Goal: Task Accomplishment & Management: Manage account settings

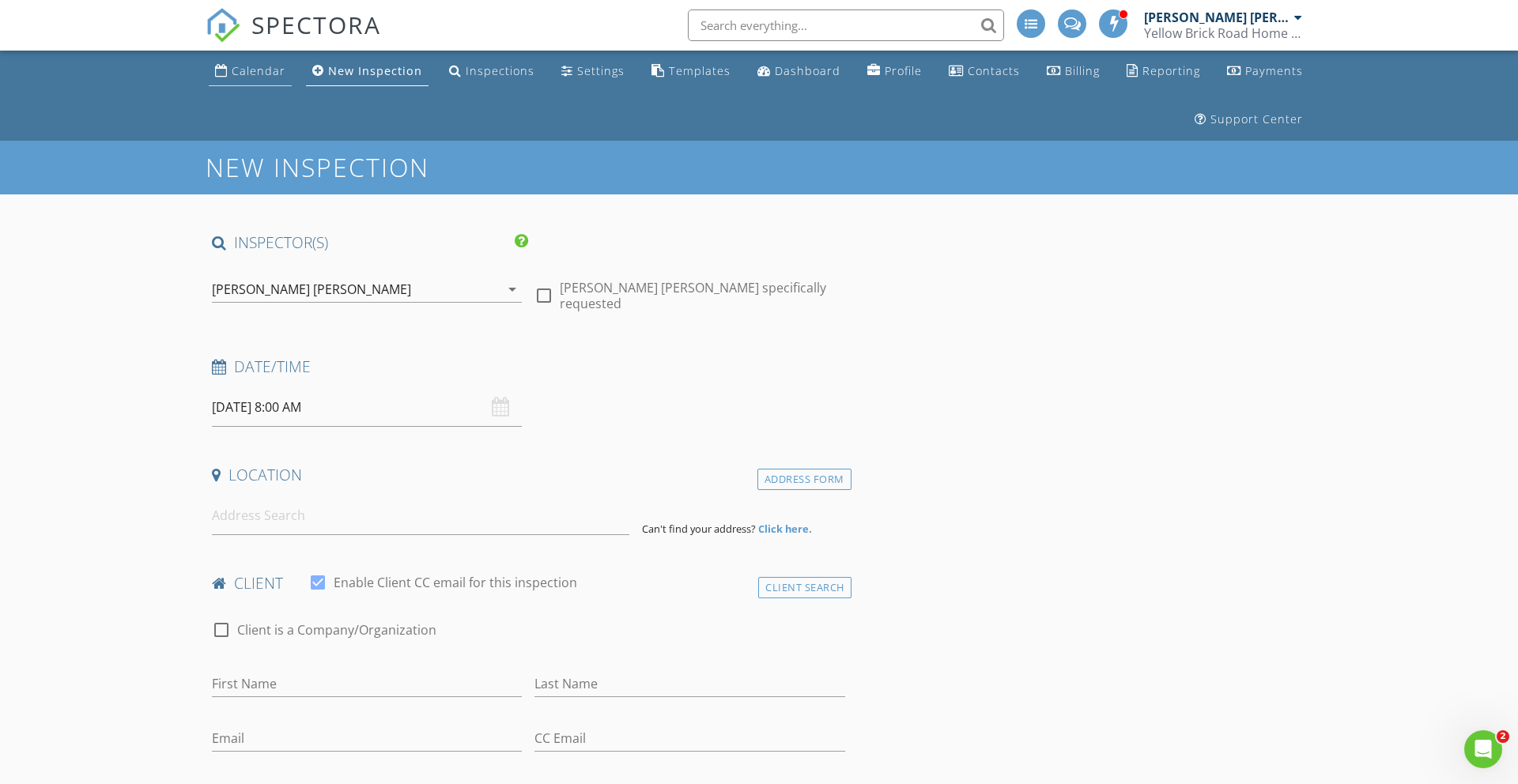
click at [251, 77] on div "Calendar" at bounding box center [258, 70] width 53 height 15
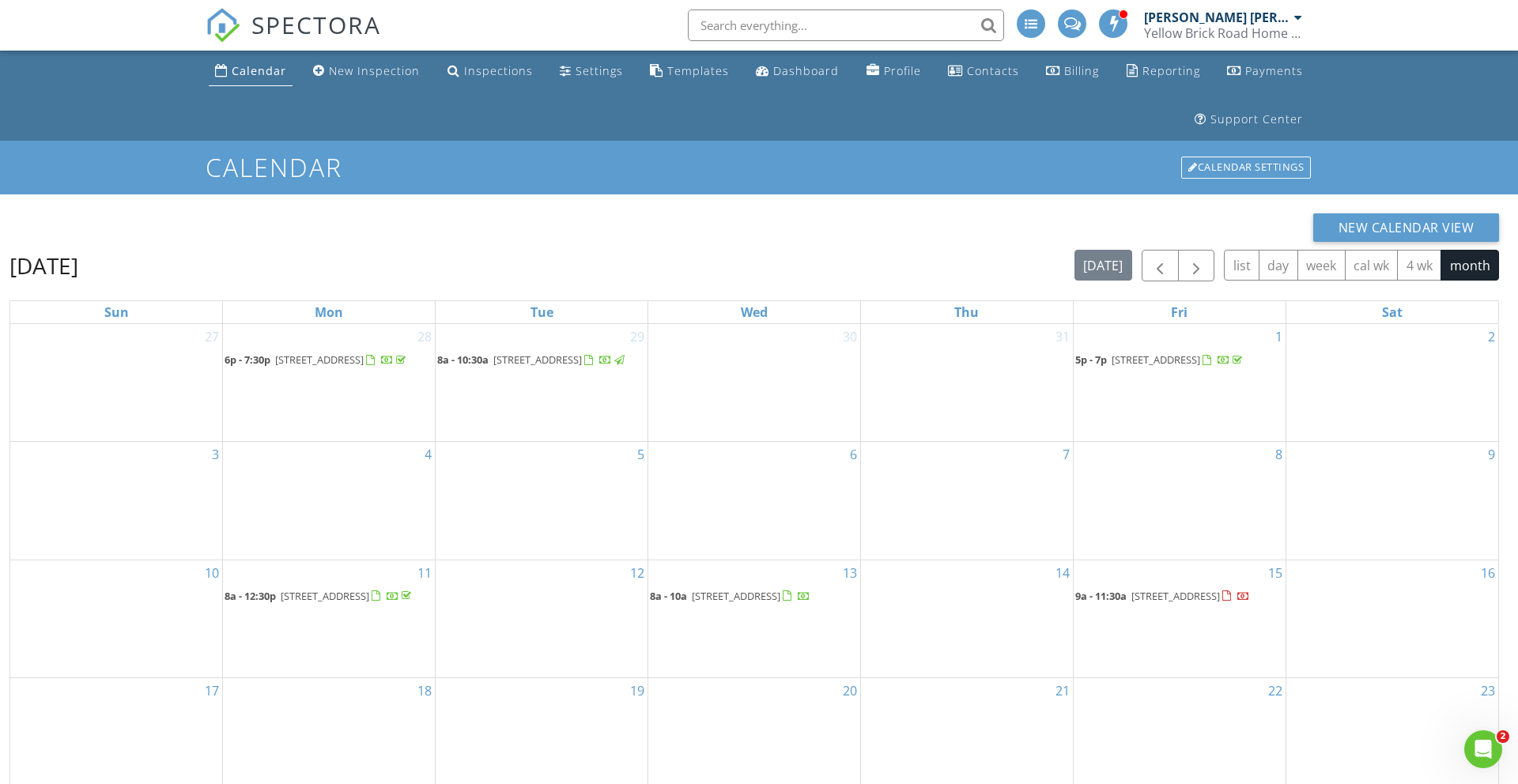
click at [316, 603] on span "17805 NW 21st St, Pembroke Pines 33029" at bounding box center [324, 596] width 88 height 14
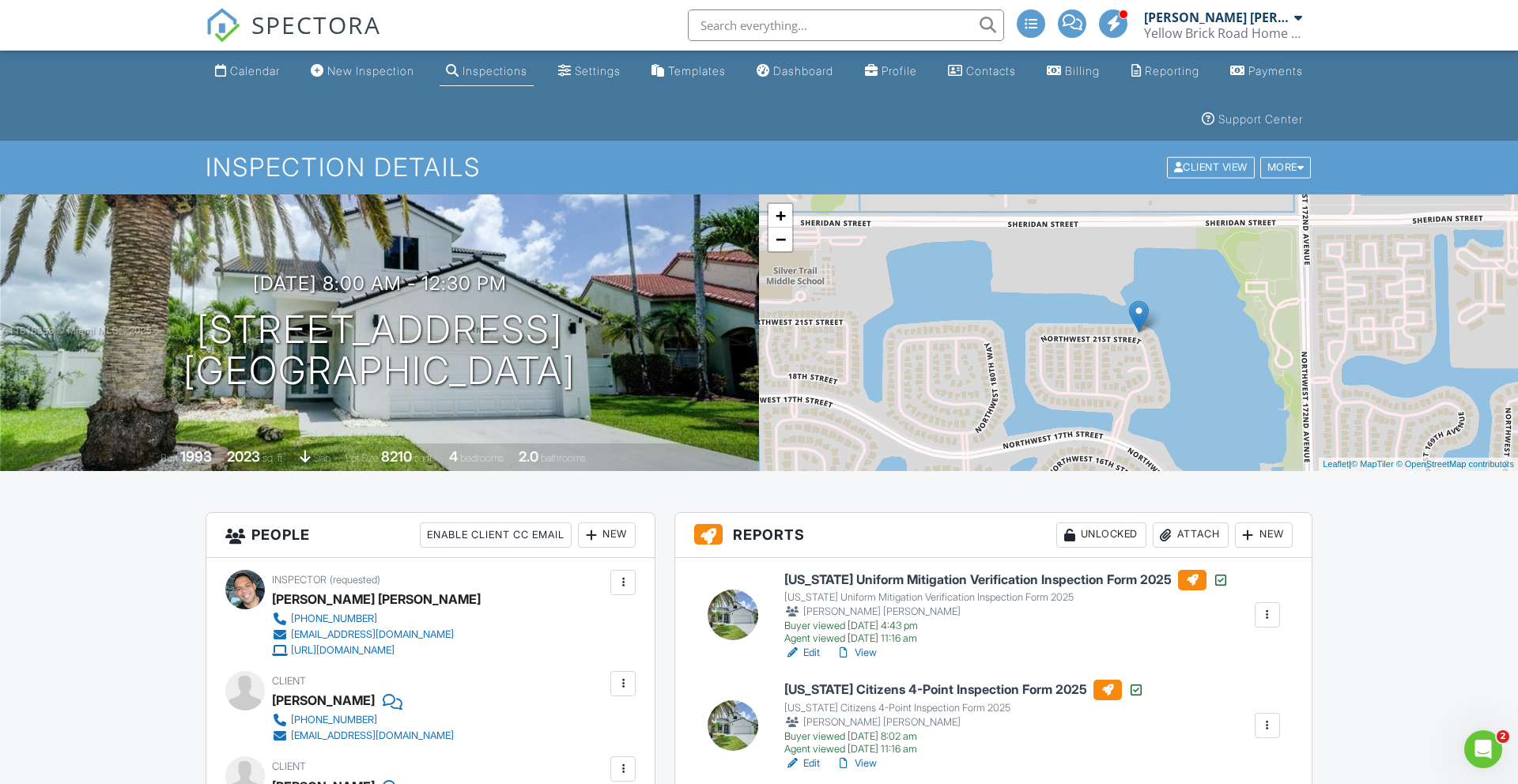
click at [478, 538] on div "Enable Client CC Email" at bounding box center [496, 535] width 152 height 25
click at [478, 538] on div "Disable Client CC Email" at bounding box center [493, 535] width 155 height 25
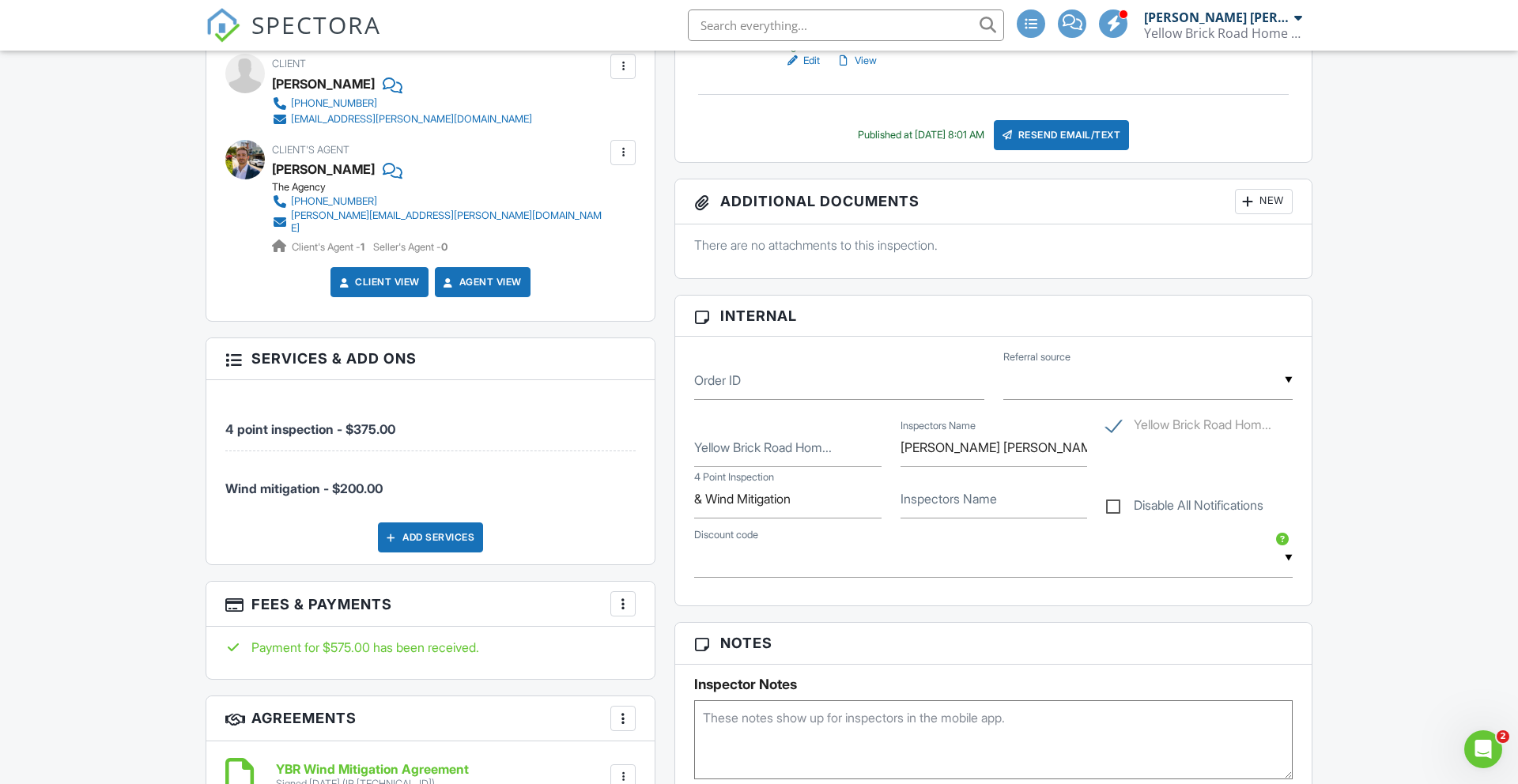
scroll to position [705, 0]
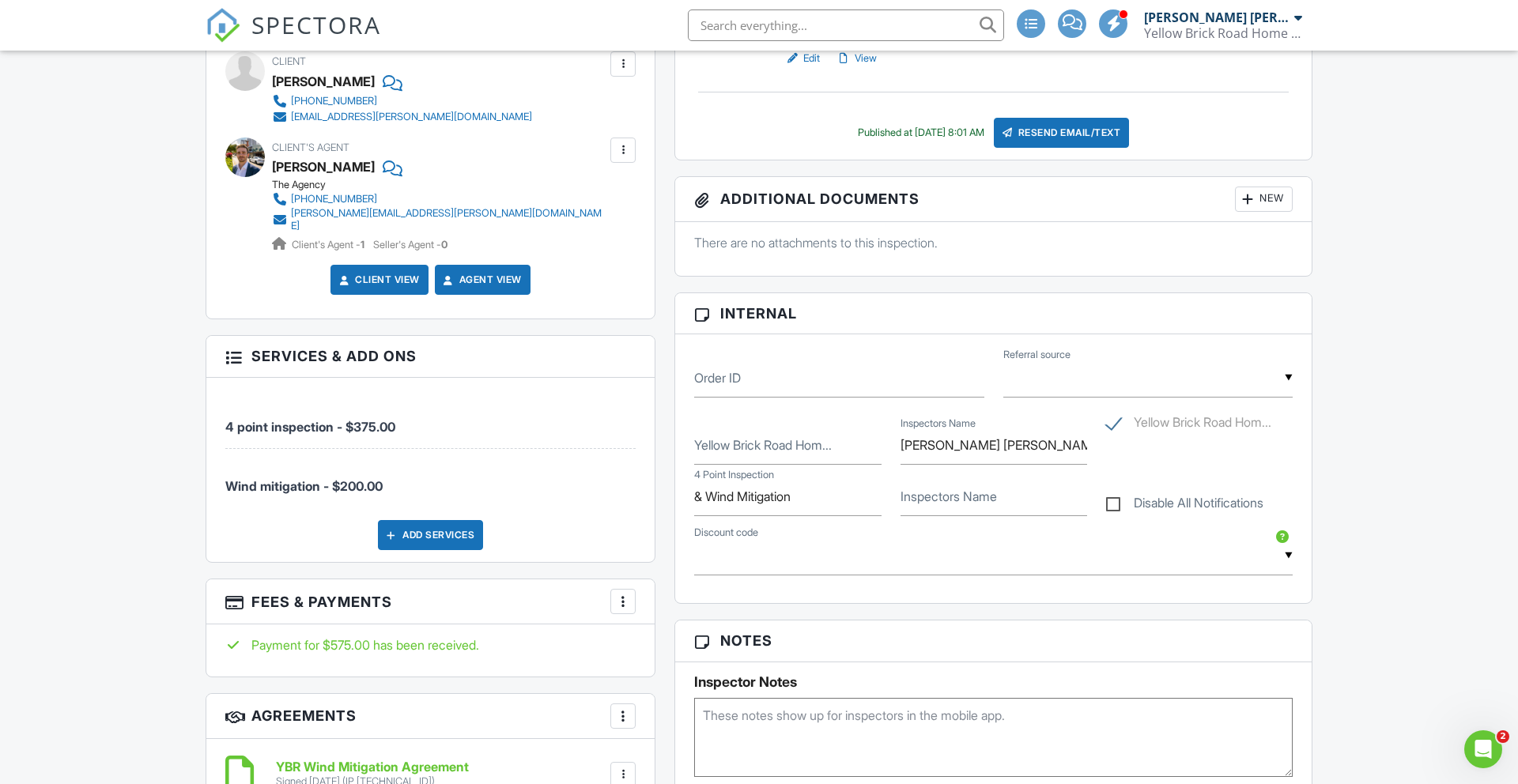
click at [433, 527] on div "Add Services" at bounding box center [430, 535] width 105 height 30
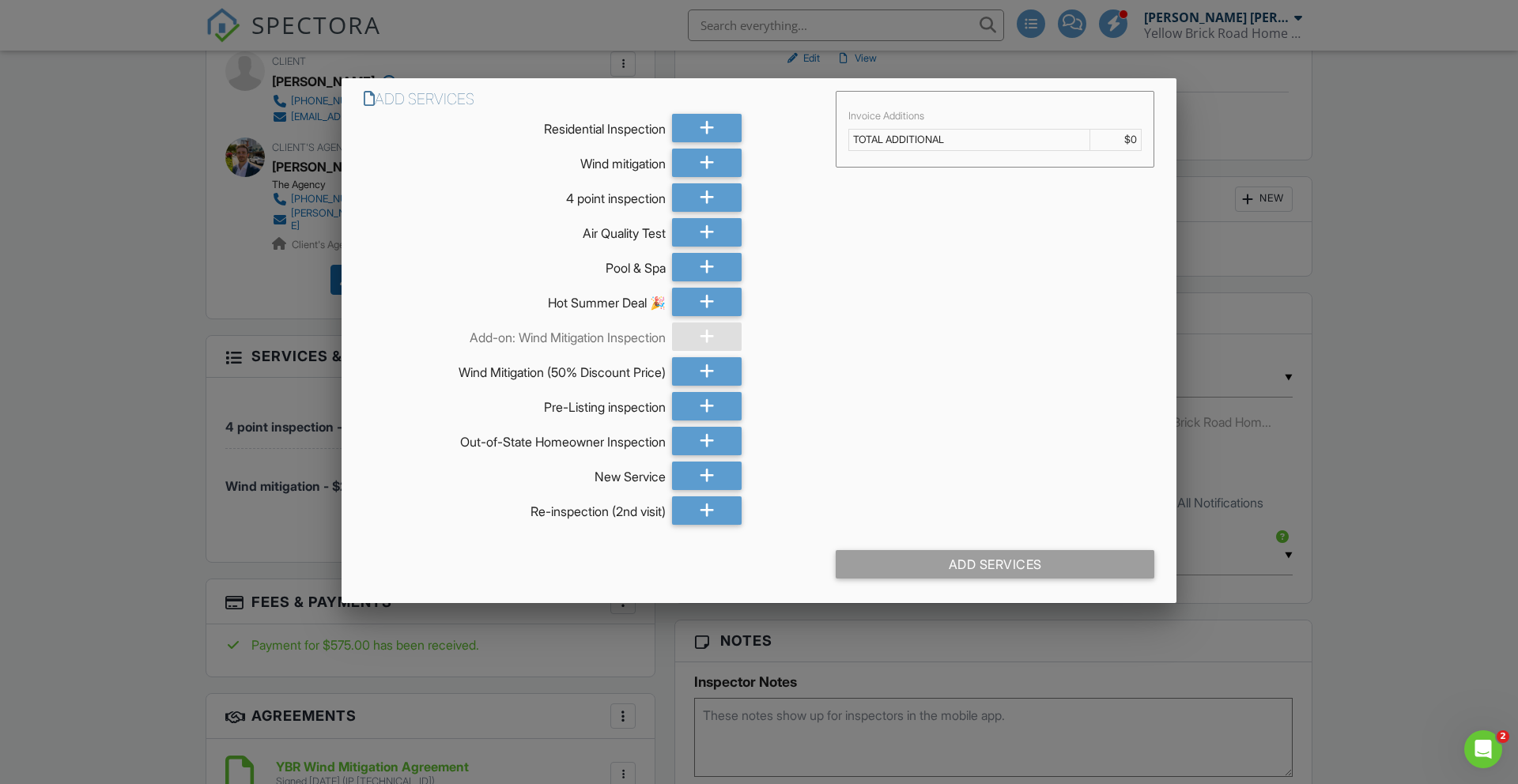
click at [49, 314] on div at bounding box center [759, 411] width 1518 height 981
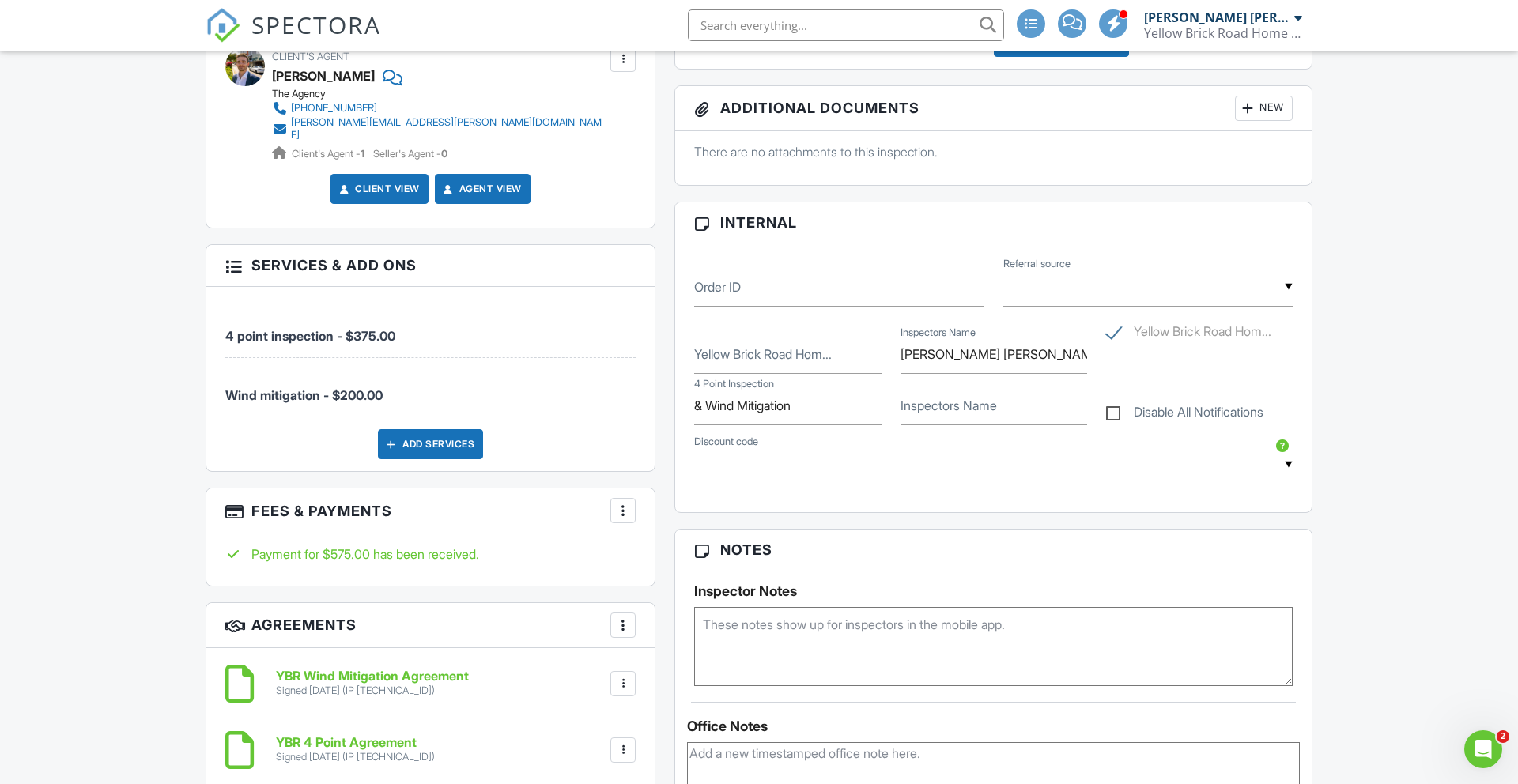
scroll to position [802, 0]
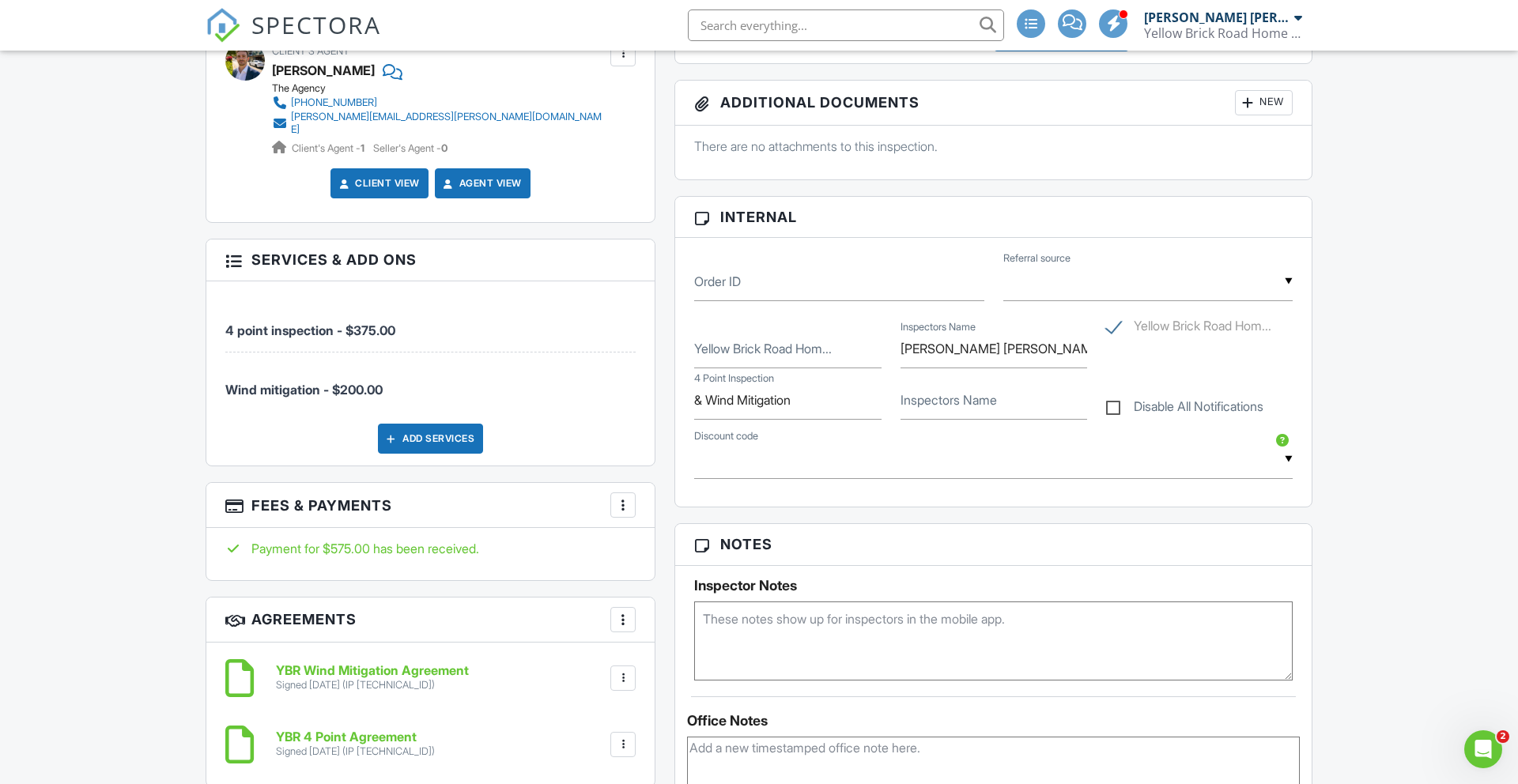
click at [389, 731] on h6 "YBR 4 Point Agreement" at bounding box center [355, 738] width 159 height 14
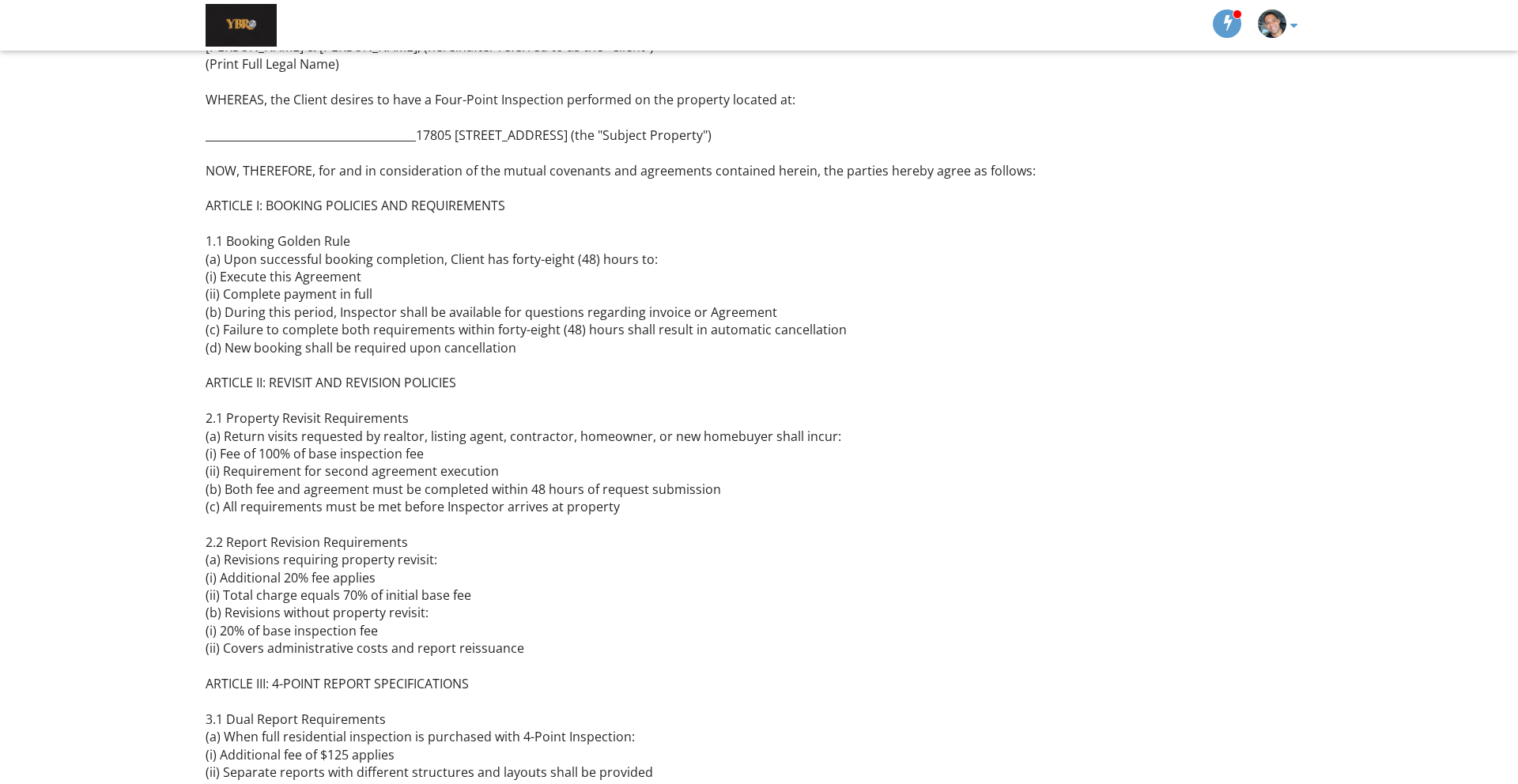
scroll to position [715, 0]
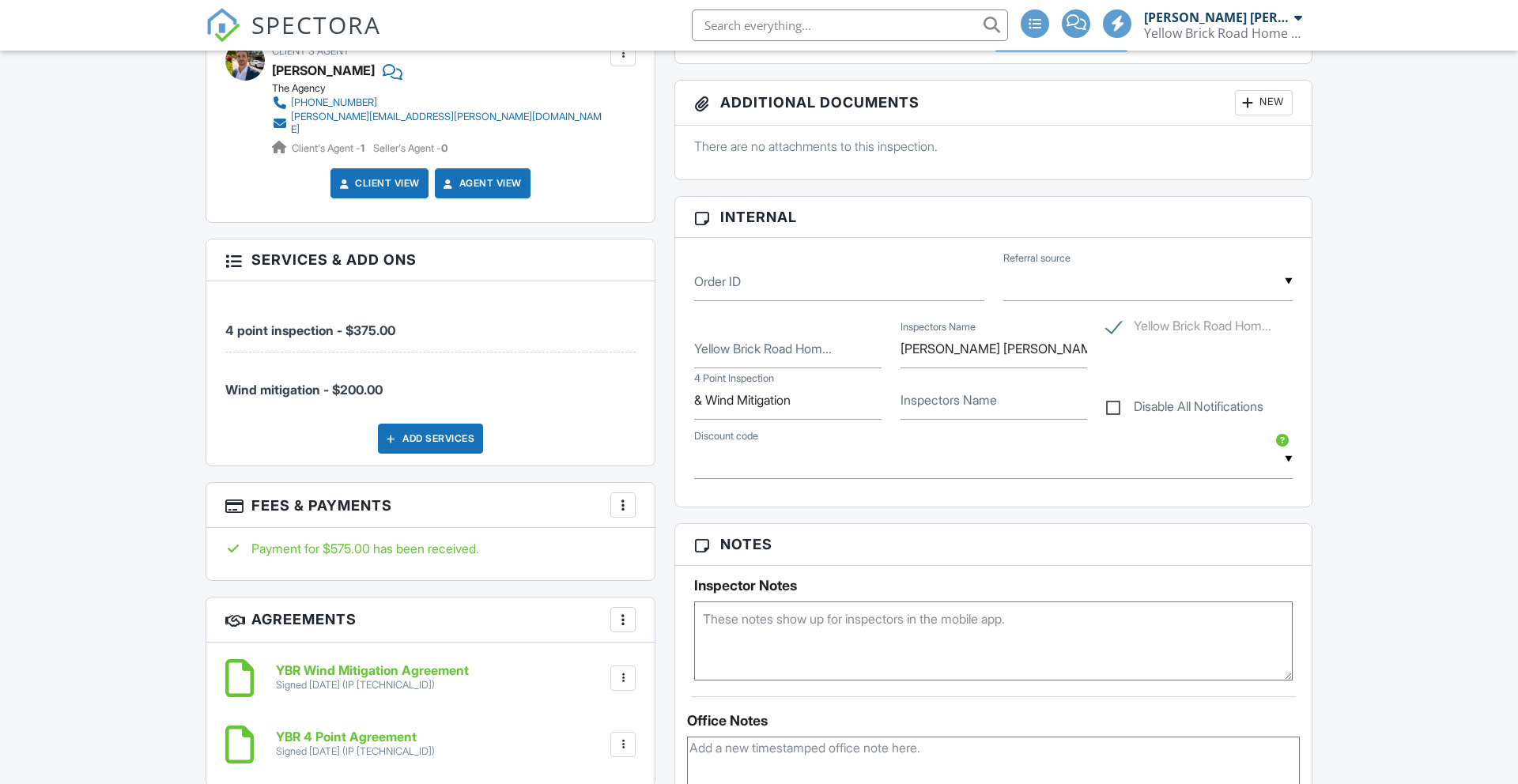
click at [426, 430] on div "Add Services" at bounding box center [430, 439] width 105 height 30
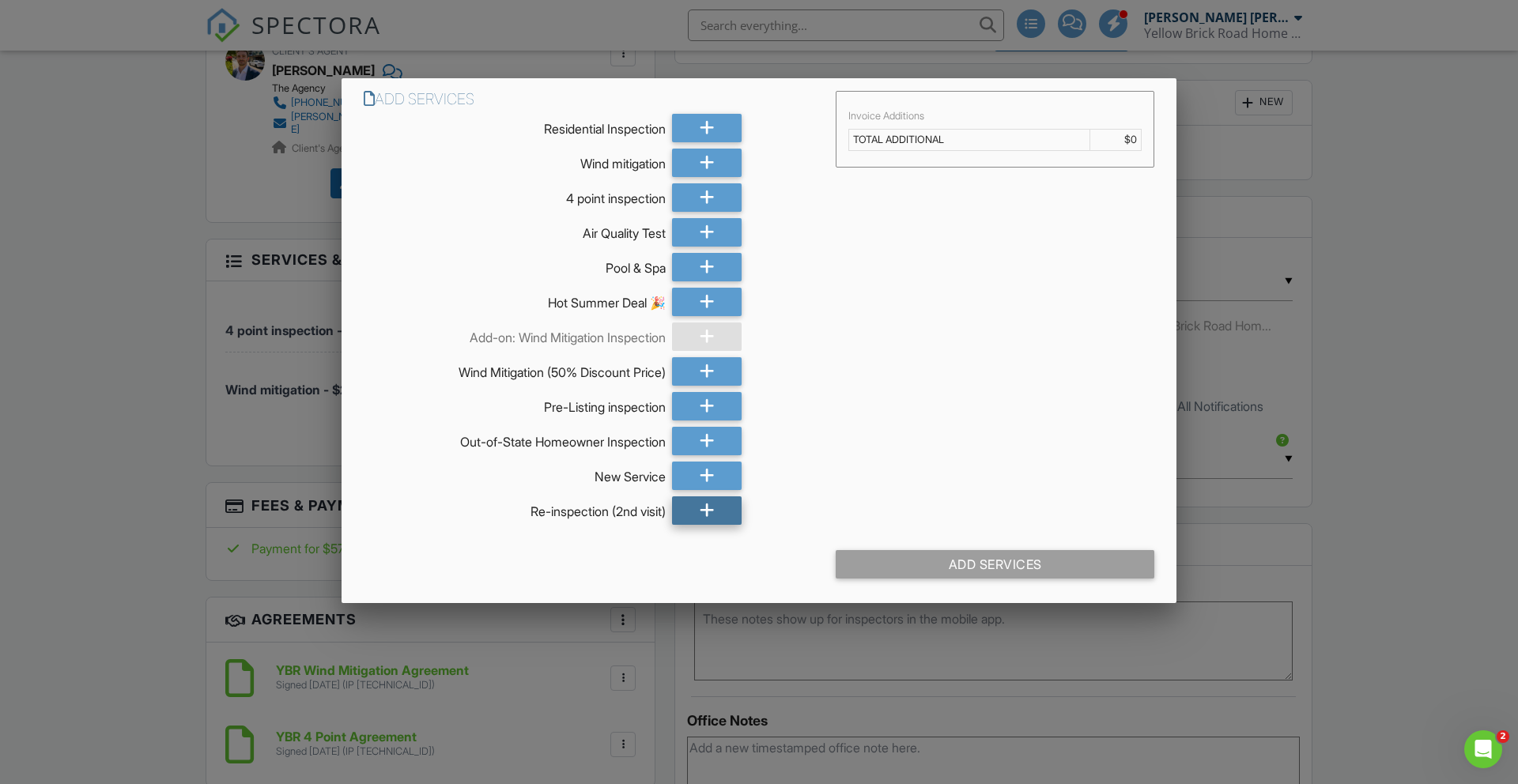
click at [730, 511] on div at bounding box center [707, 511] width 69 height 29
click at [722, 511] on div at bounding box center [707, 511] width 69 height 29
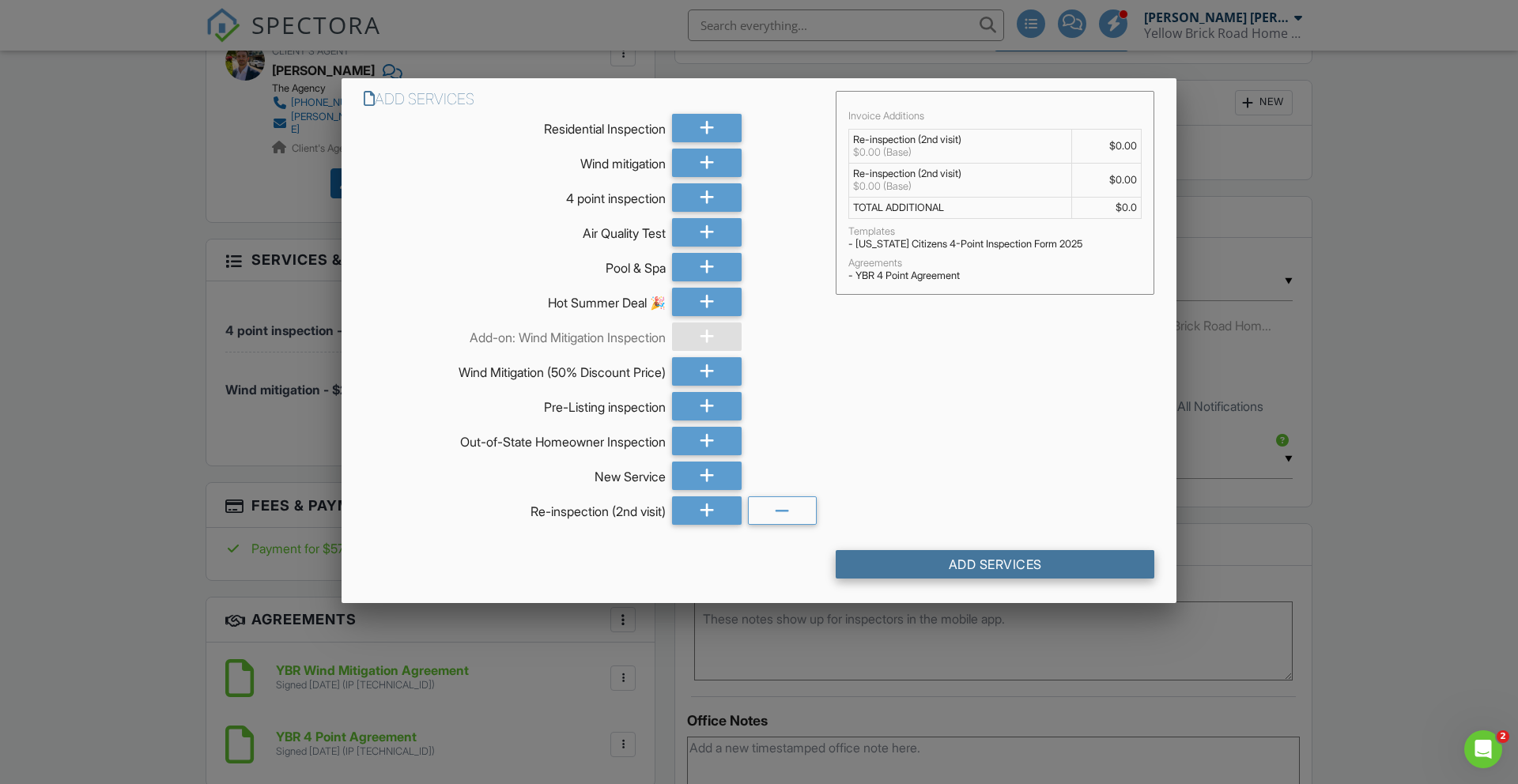
click at [930, 566] on div "Add Services" at bounding box center [995, 565] width 319 height 29
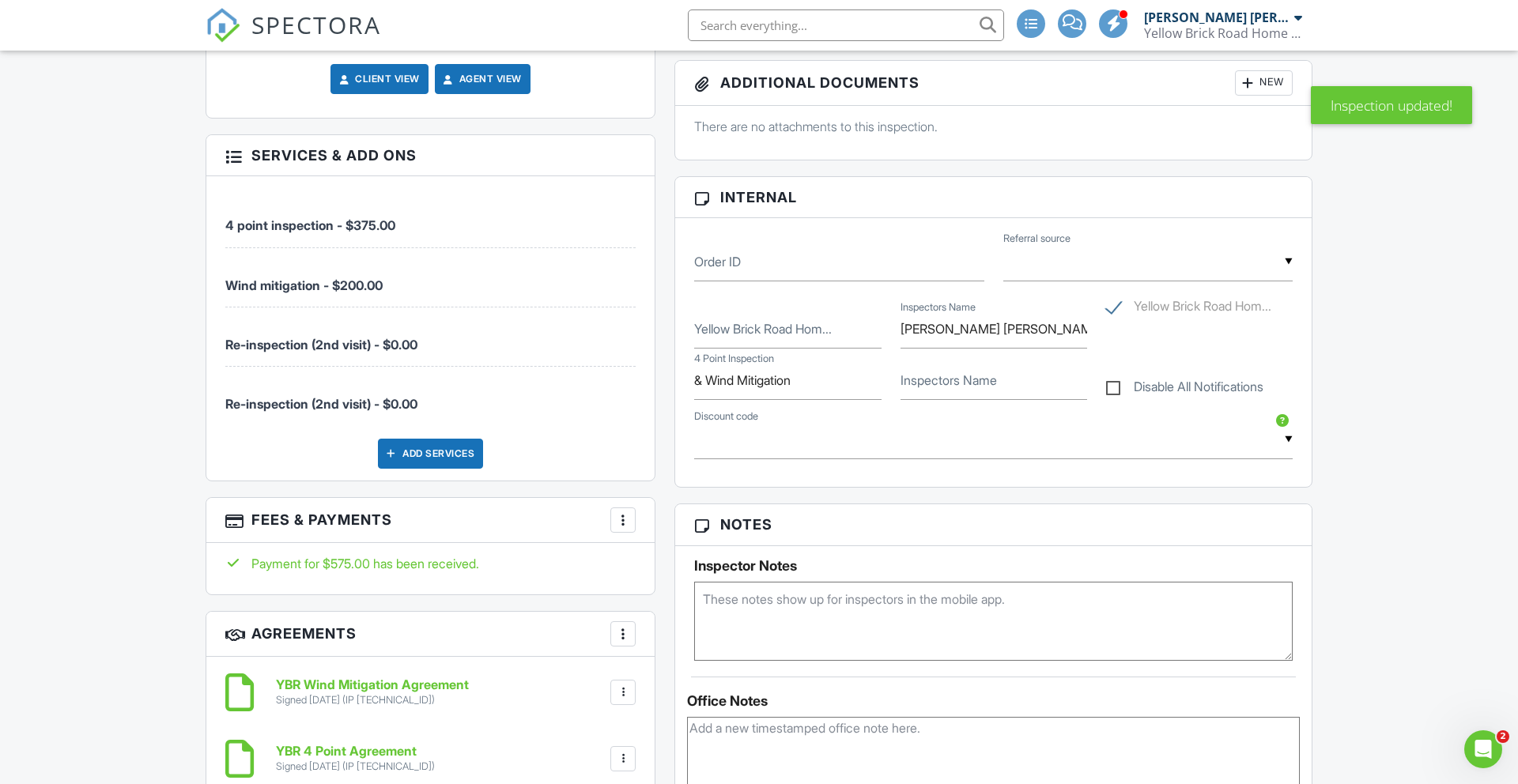
scroll to position [1084, 0]
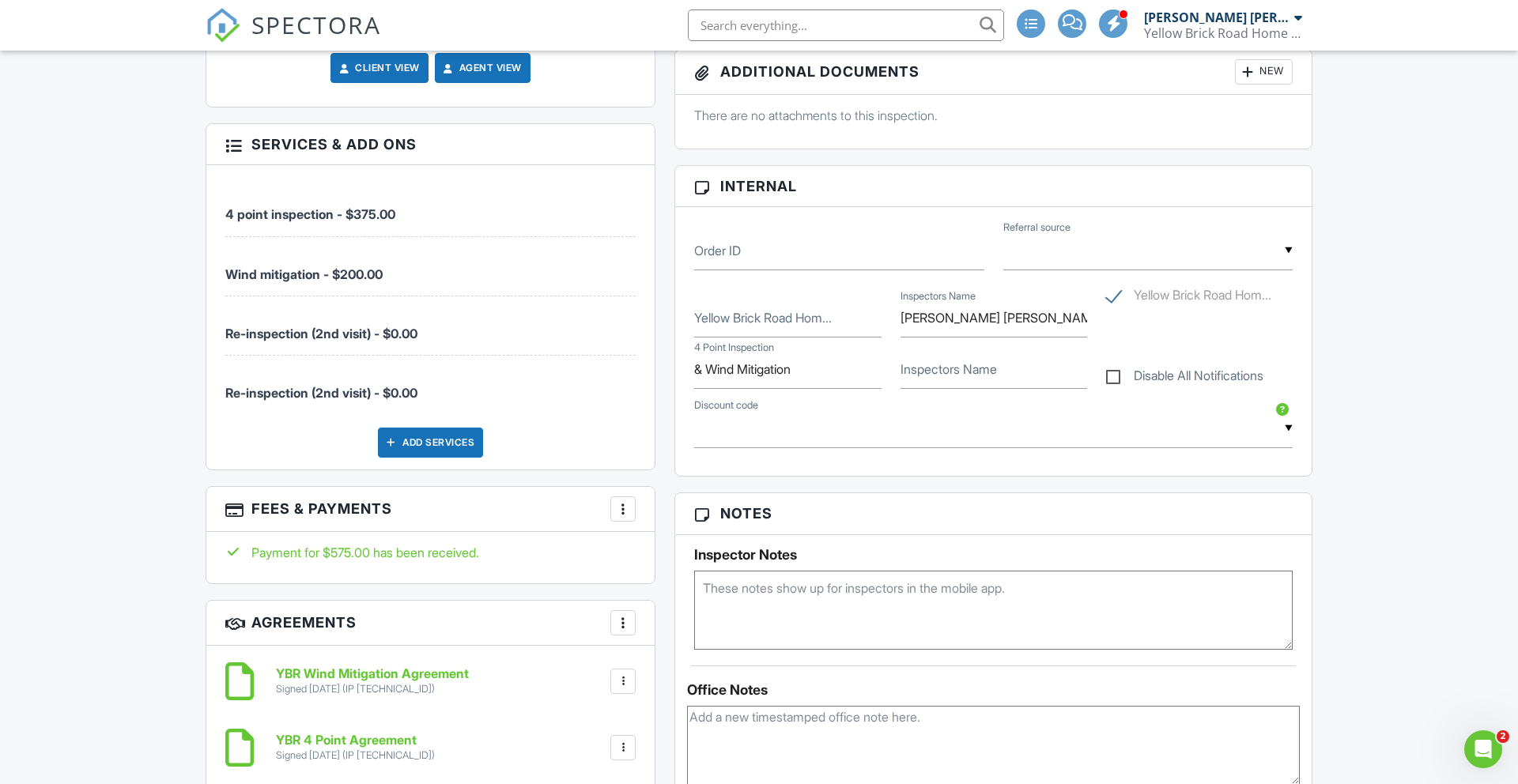
click at [289, 385] on span "Re-inspection (2nd visit) - $0.00" at bounding box center [321, 393] width 192 height 16
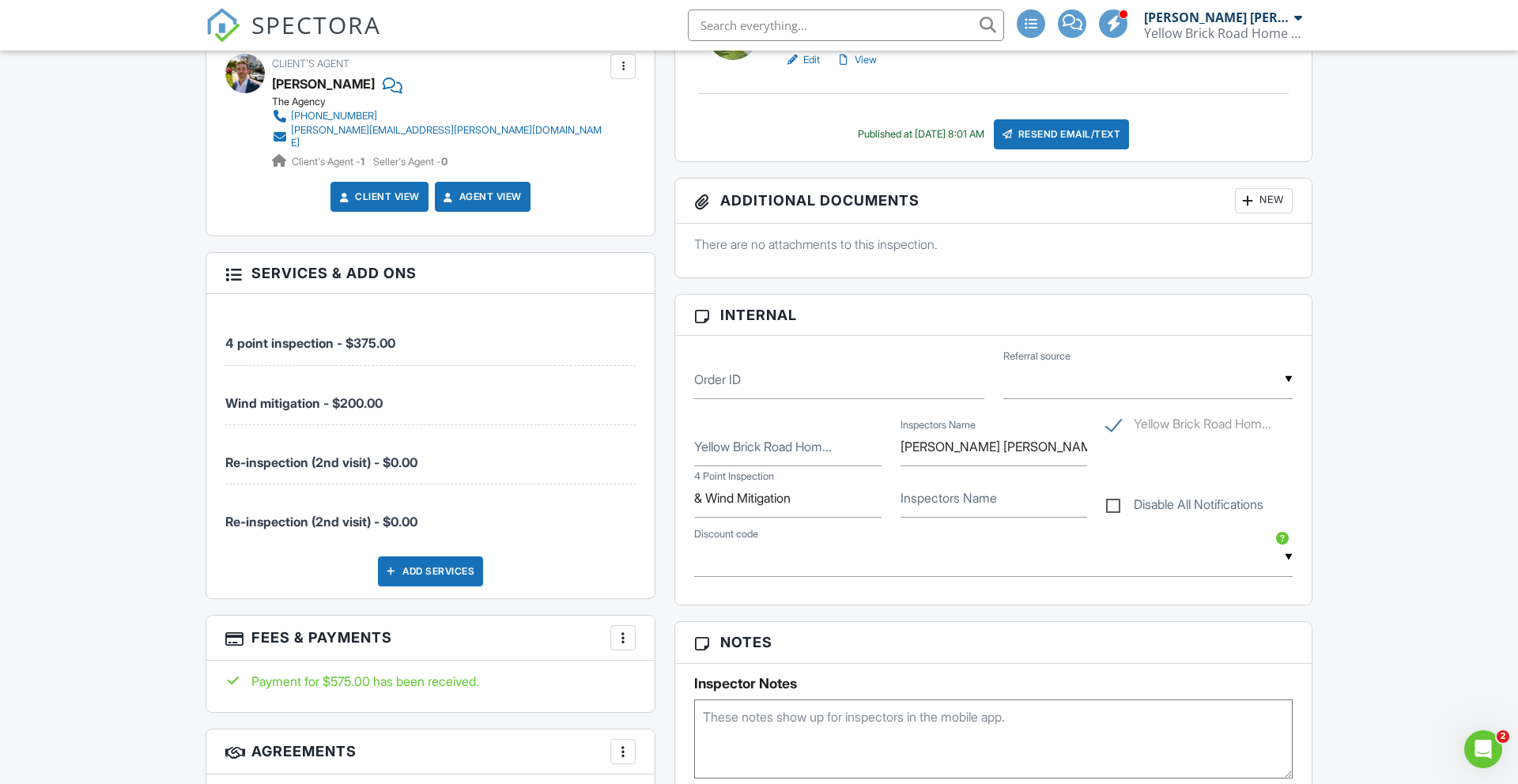
scroll to position [953, 0]
click at [231, 266] on div at bounding box center [233, 274] width 16 height 16
click at [354, 457] on span "Re-inspection (2nd visit) - $0.00" at bounding box center [321, 465] width 192 height 16
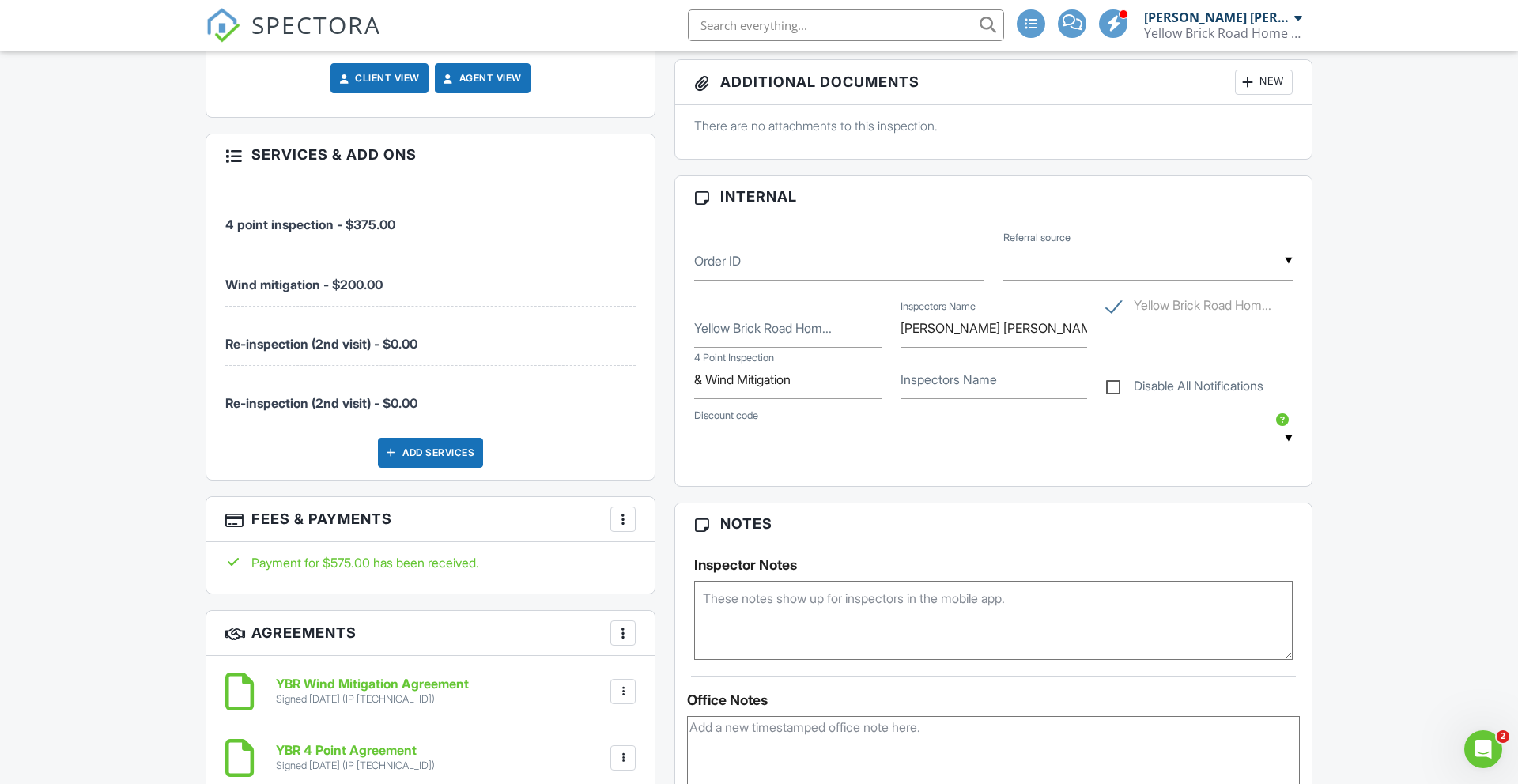
scroll to position [1063, 0]
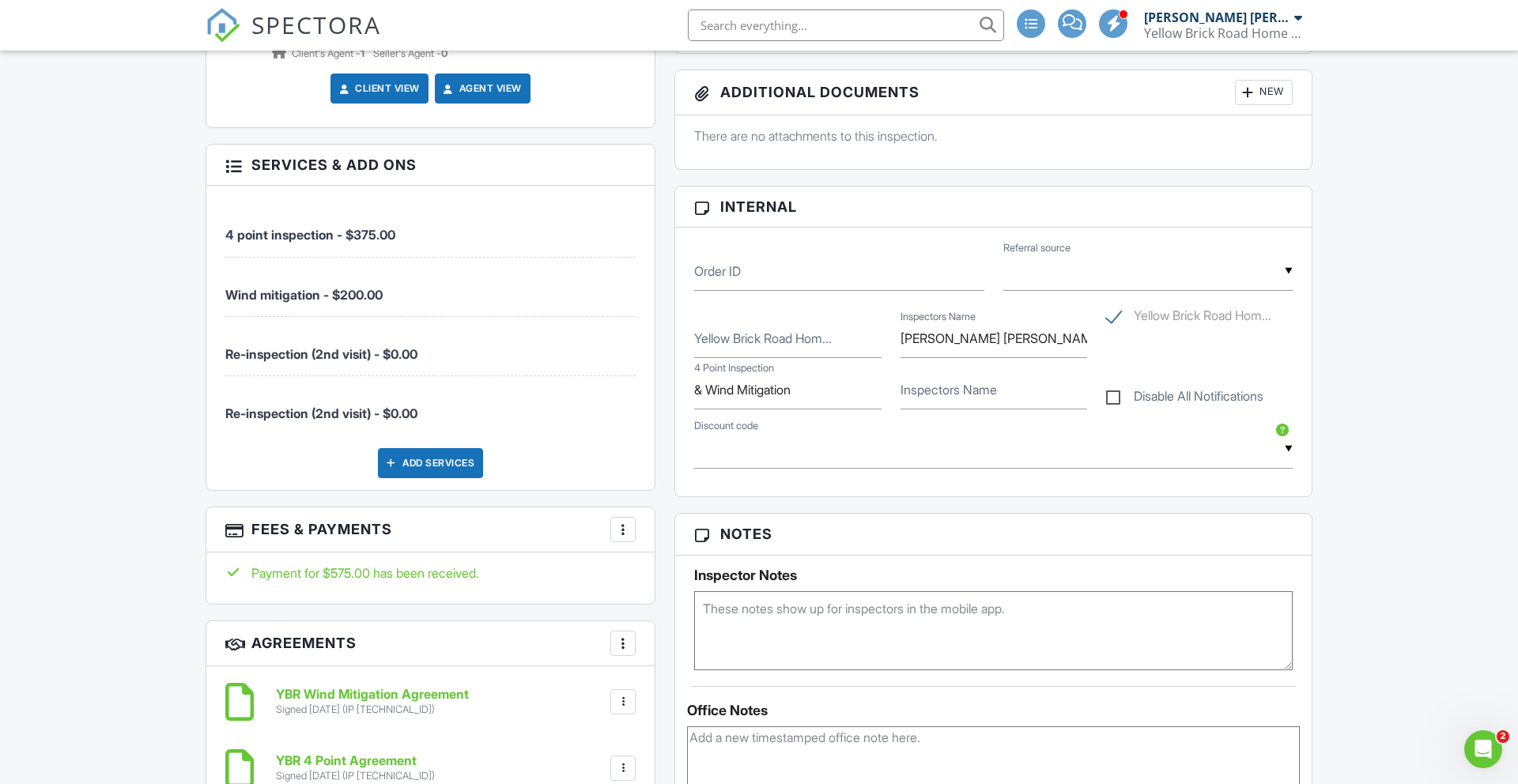
click at [226, 160] on div at bounding box center [233, 164] width 16 height 16
click at [231, 160] on div at bounding box center [233, 164] width 16 height 16
click at [371, 406] on span "Re-inspection (2nd visit) - $0.00" at bounding box center [321, 414] width 192 height 16
click at [299, 347] on span "Re-inspection (2nd visit) - $0.00" at bounding box center [321, 355] width 192 height 16
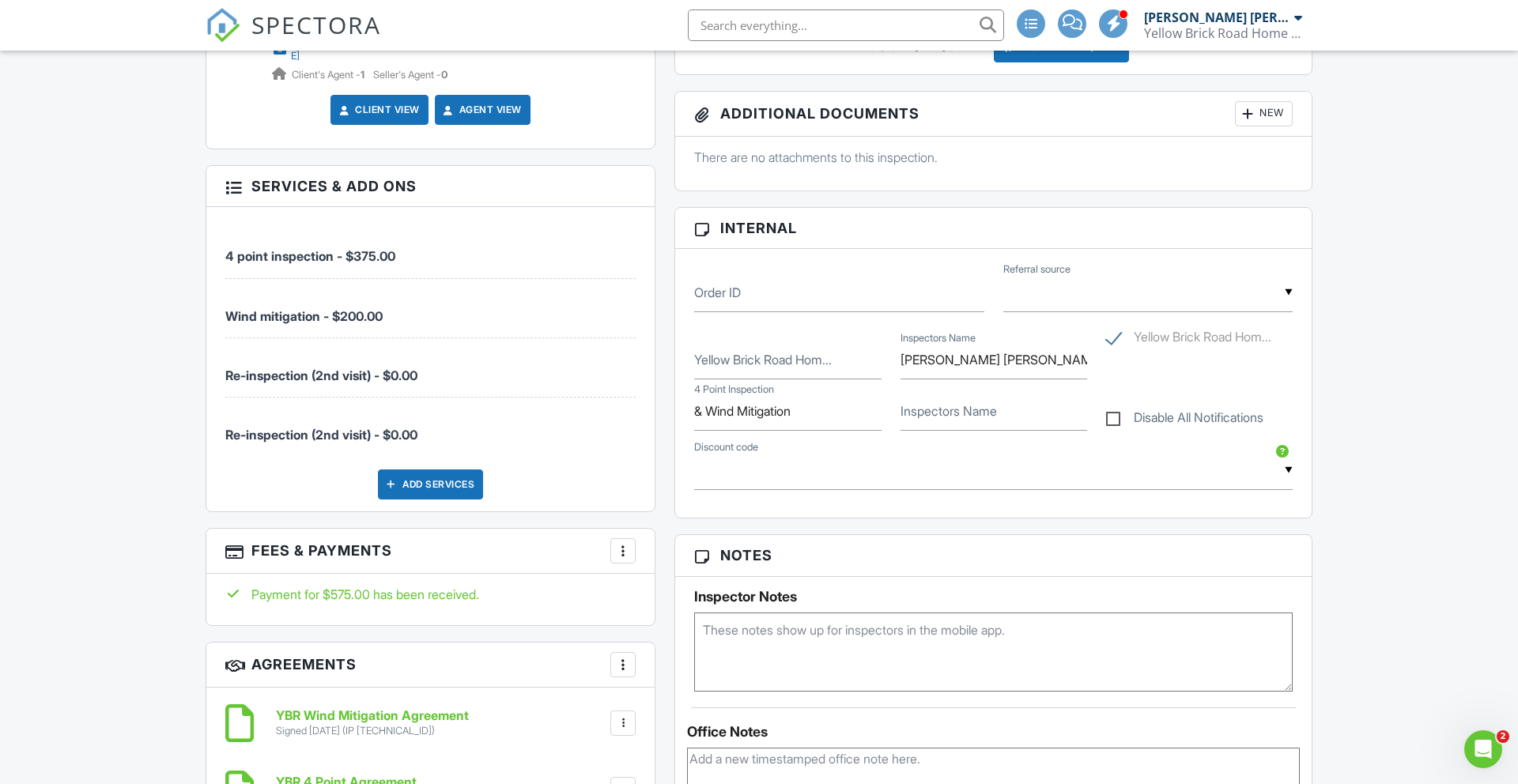
scroll to position [1041, 0]
click at [629, 544] on div at bounding box center [623, 552] width 16 height 16
click at [651, 637] on li "Add Services" at bounding box center [702, 640] width 165 height 40
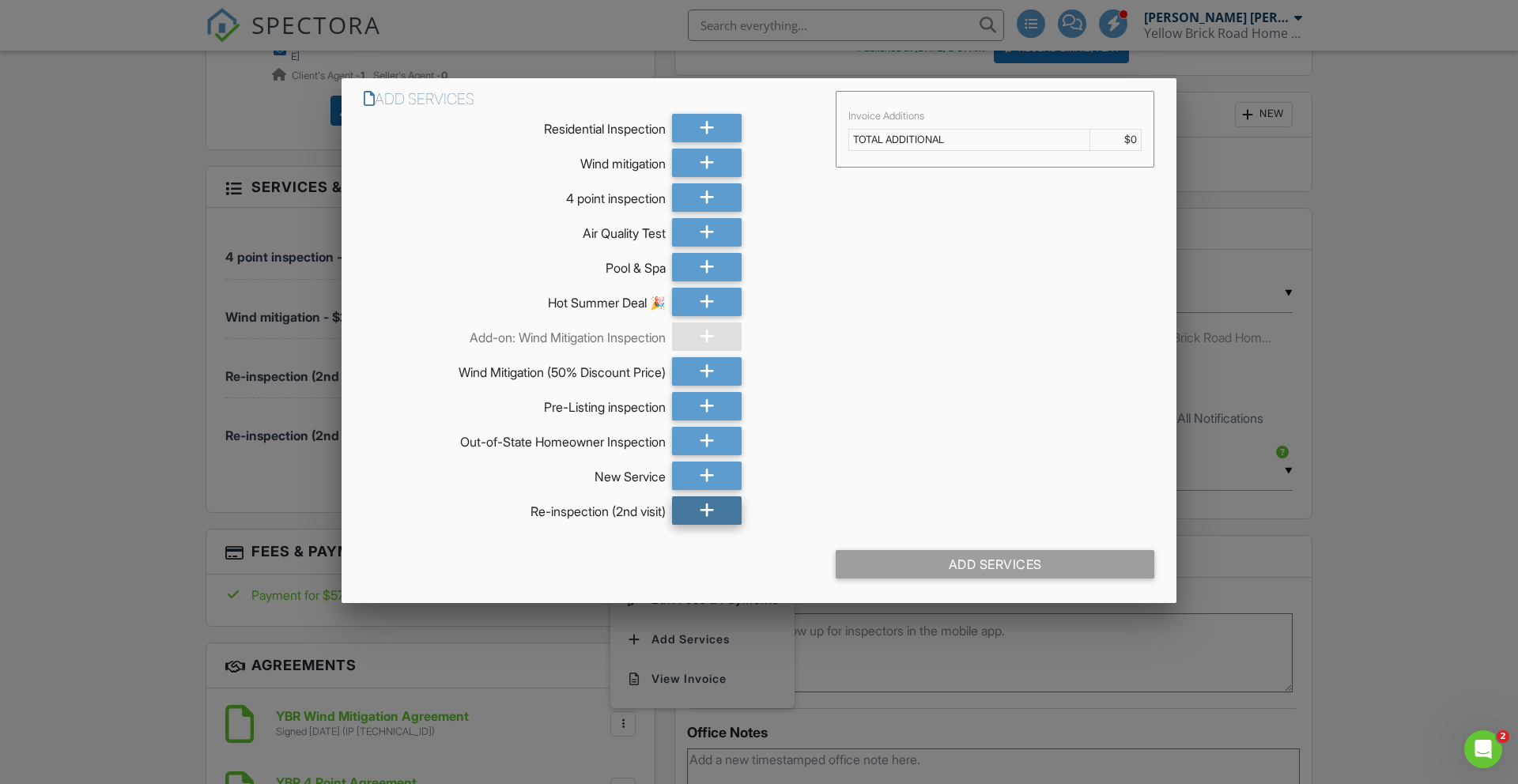
click at [700, 512] on icon at bounding box center [707, 511] width 15 height 29
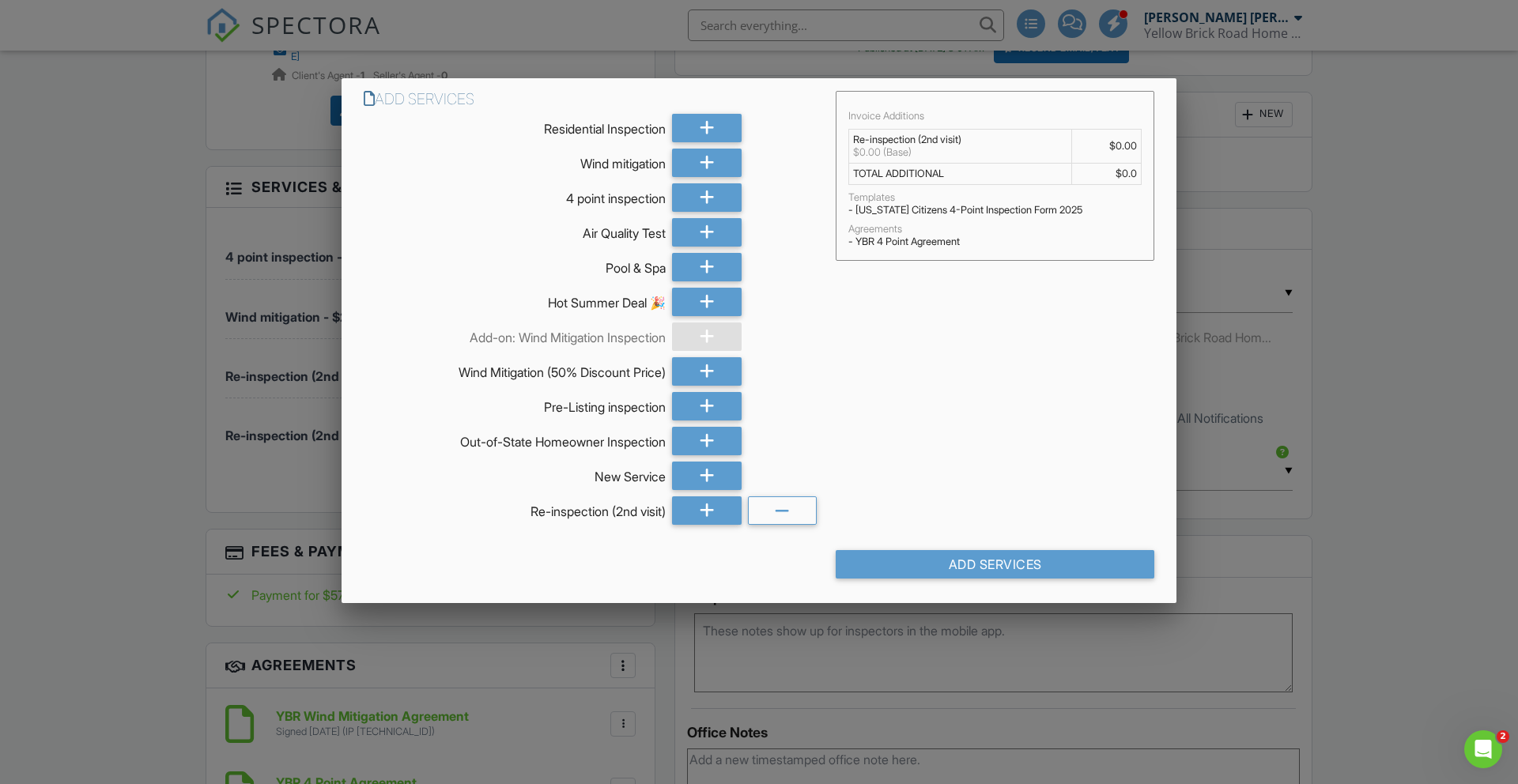
click at [874, 153] on div "$0.00 (Base)" at bounding box center [960, 153] width 214 height 13
click at [991, 162] on td "Re-inspection (2nd visit) $0.00 (Base)" at bounding box center [961, 147] width 223 height 34
click at [1052, 172] on td "TOTAL ADDITIONAL" at bounding box center [961, 174] width 223 height 22
click at [1059, 172] on td "TOTAL ADDITIONAL" at bounding box center [961, 174] width 223 height 22
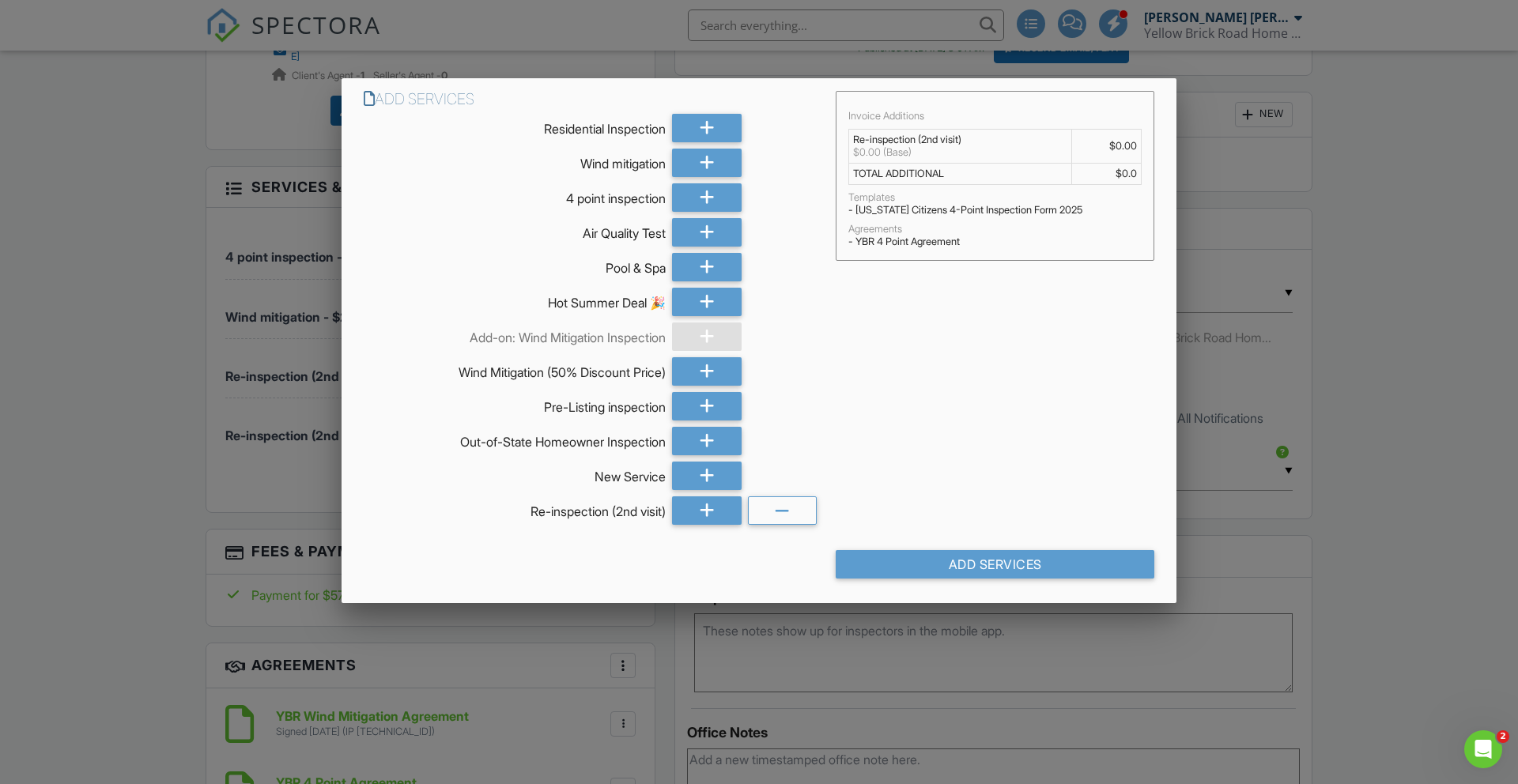
click at [959, 259] on div "Invoice Additions Re-inspection (2nd visit) $0.00 (Base) $0.00 TOTAL ADDITIONAL…" at bounding box center [995, 175] width 317 height 168
click at [955, 258] on div "Invoice Additions Re-inspection (2nd visit) $0.00 (Base) $0.00 TOTAL ADDITIONAL…" at bounding box center [995, 175] width 317 height 168
click at [241, 282] on div at bounding box center [759, 411] width 1518 height 981
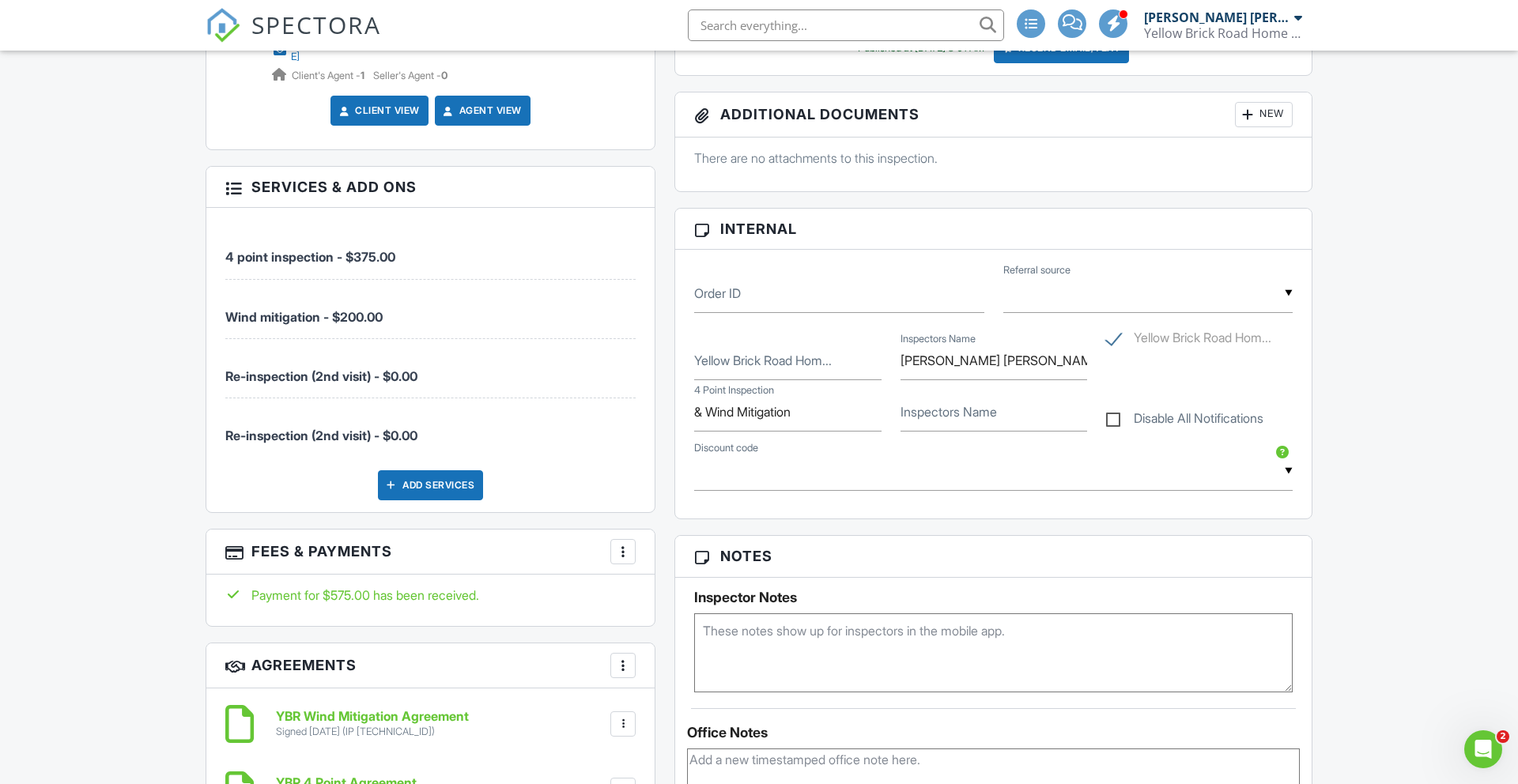
click at [624, 545] on div at bounding box center [623, 552] width 16 height 16
click at [656, 590] on li "Edit Fees & Payments" at bounding box center [702, 600] width 165 height 40
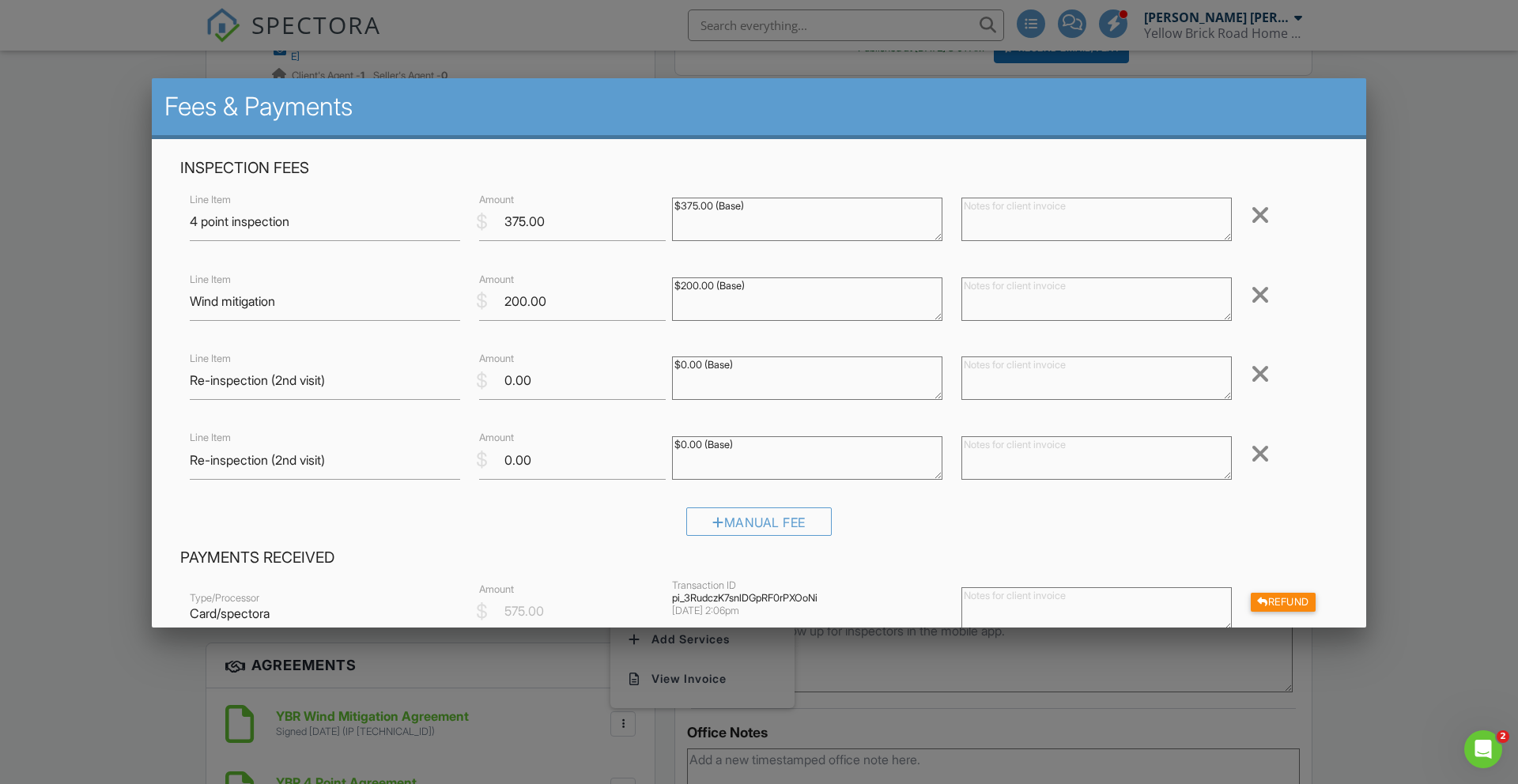
click at [1264, 455] on div at bounding box center [1261, 454] width 19 height 25
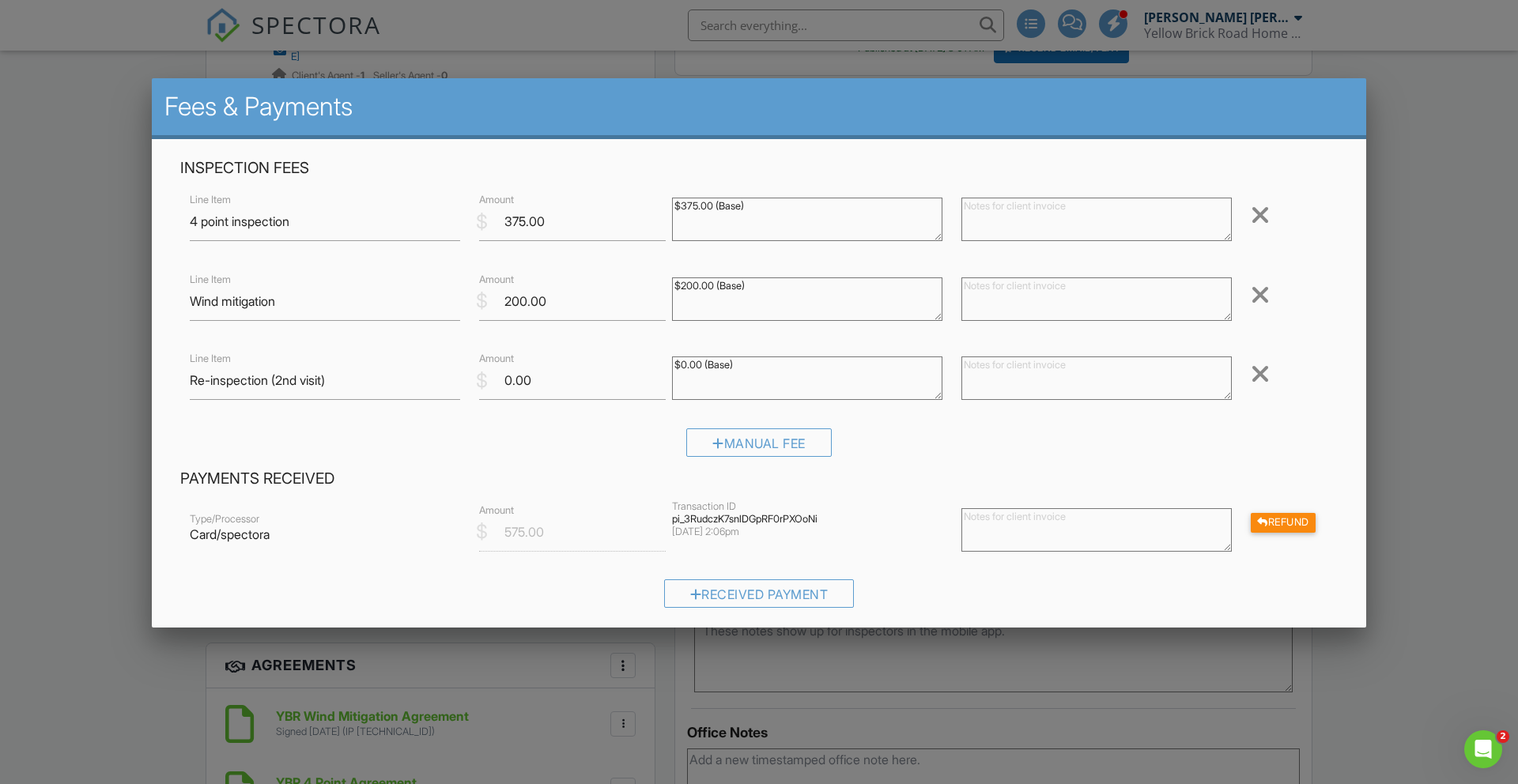
click at [696, 366] on textarea "$0.00 (Base)" at bounding box center [807, 378] width 270 height 44
click at [700, 367] on textarea "$0.00 (Base)" at bounding box center [807, 378] width 270 height 44
click at [700, 367] on textarea "$0.00 (Base)" at bounding box center [807, 378] width 270 height 44
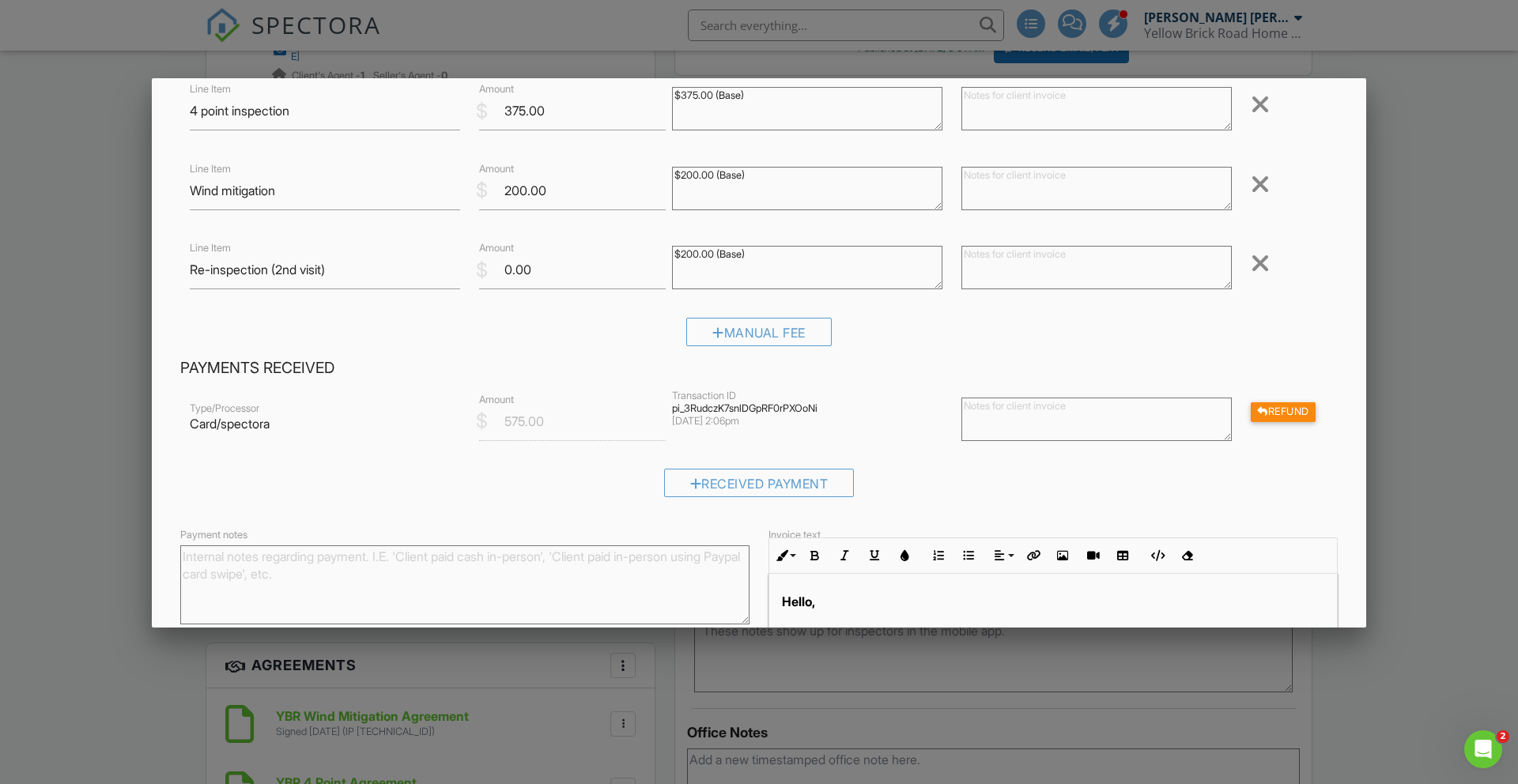
scroll to position [253, 0]
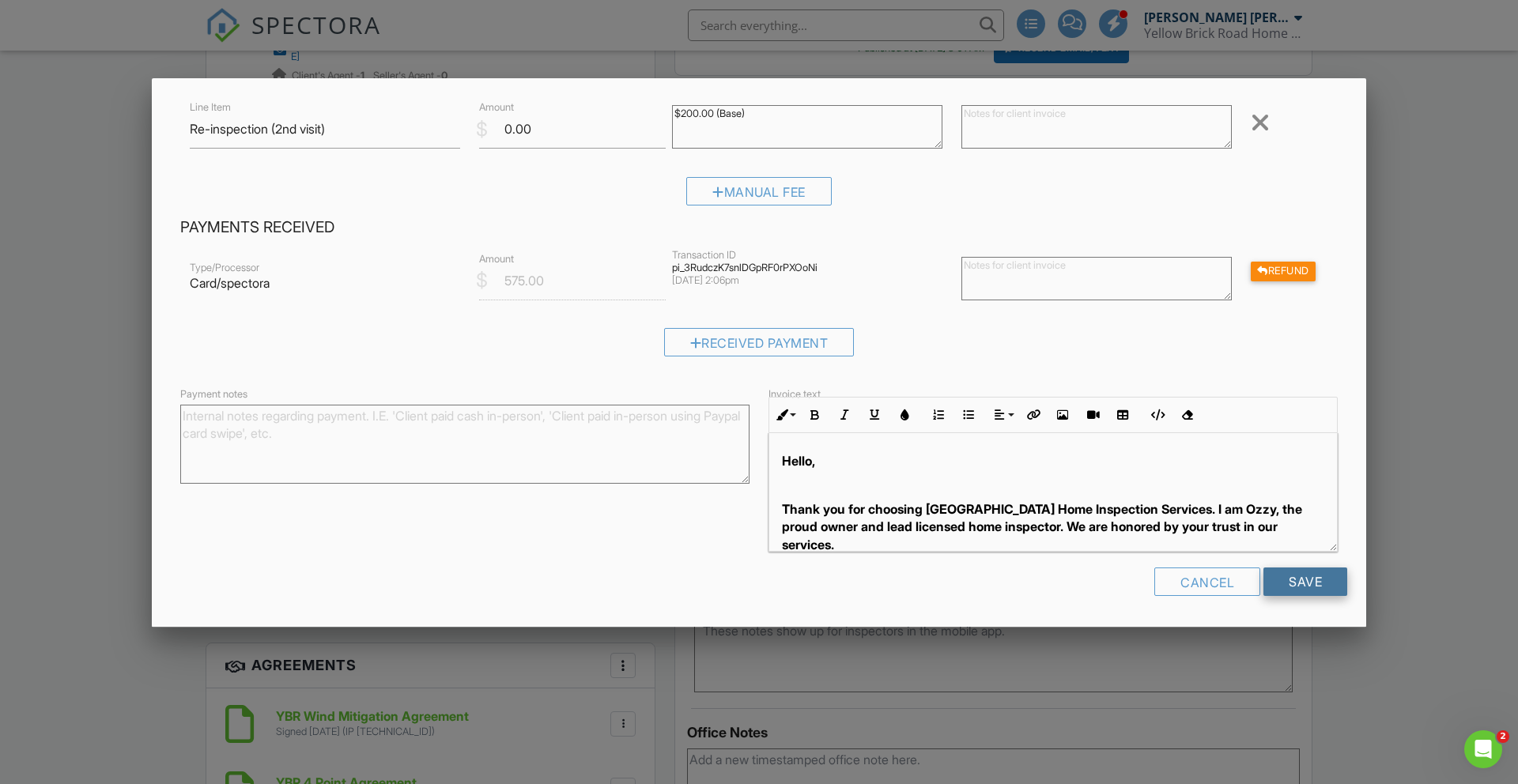
type textarea "$200.00 (Base)"
click at [1304, 586] on input "Save" at bounding box center [1305, 582] width 84 height 29
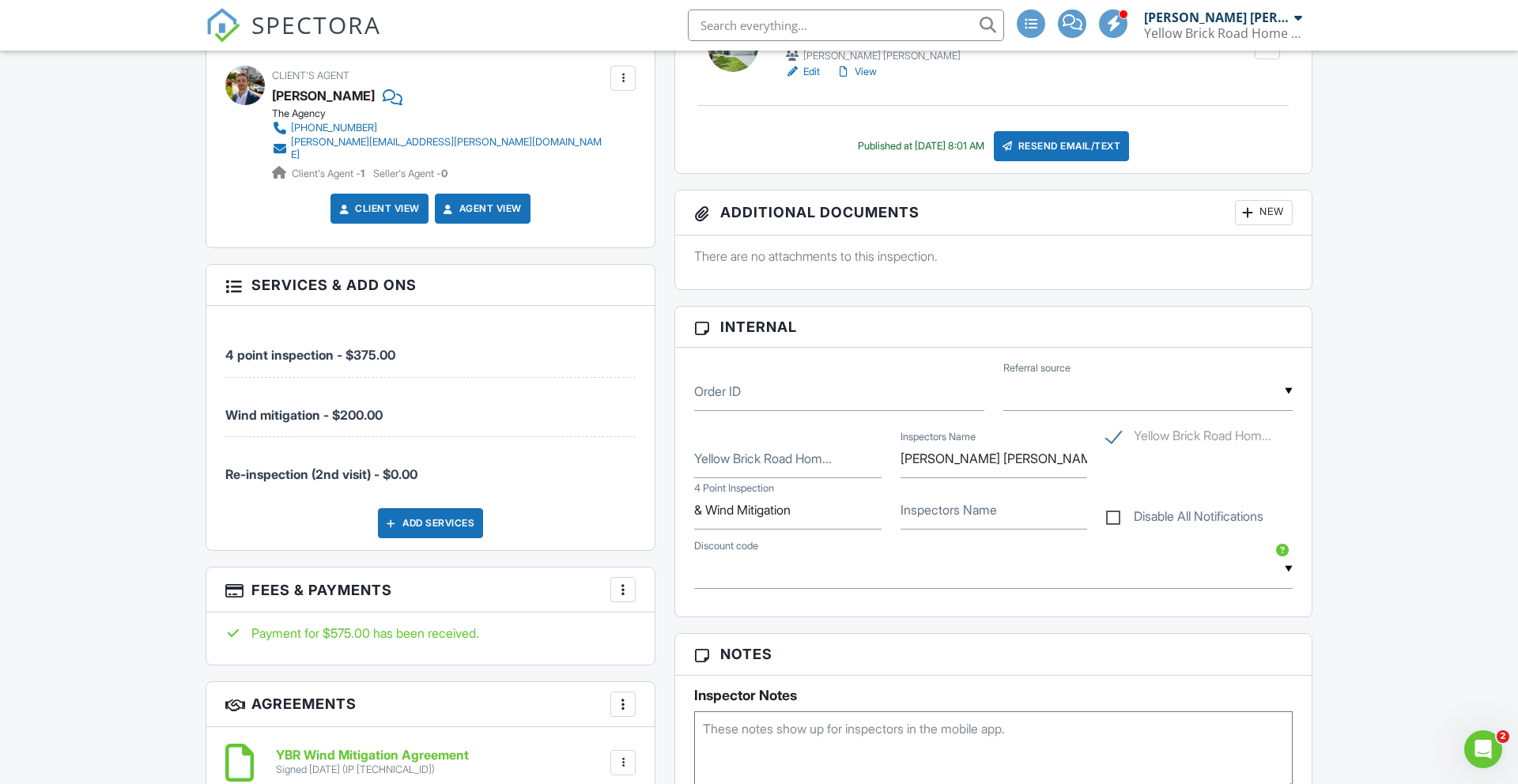
scroll to position [942, 0]
click at [240, 281] on div at bounding box center [233, 285] width 16 height 16
click at [624, 582] on div at bounding box center [623, 590] width 16 height 16
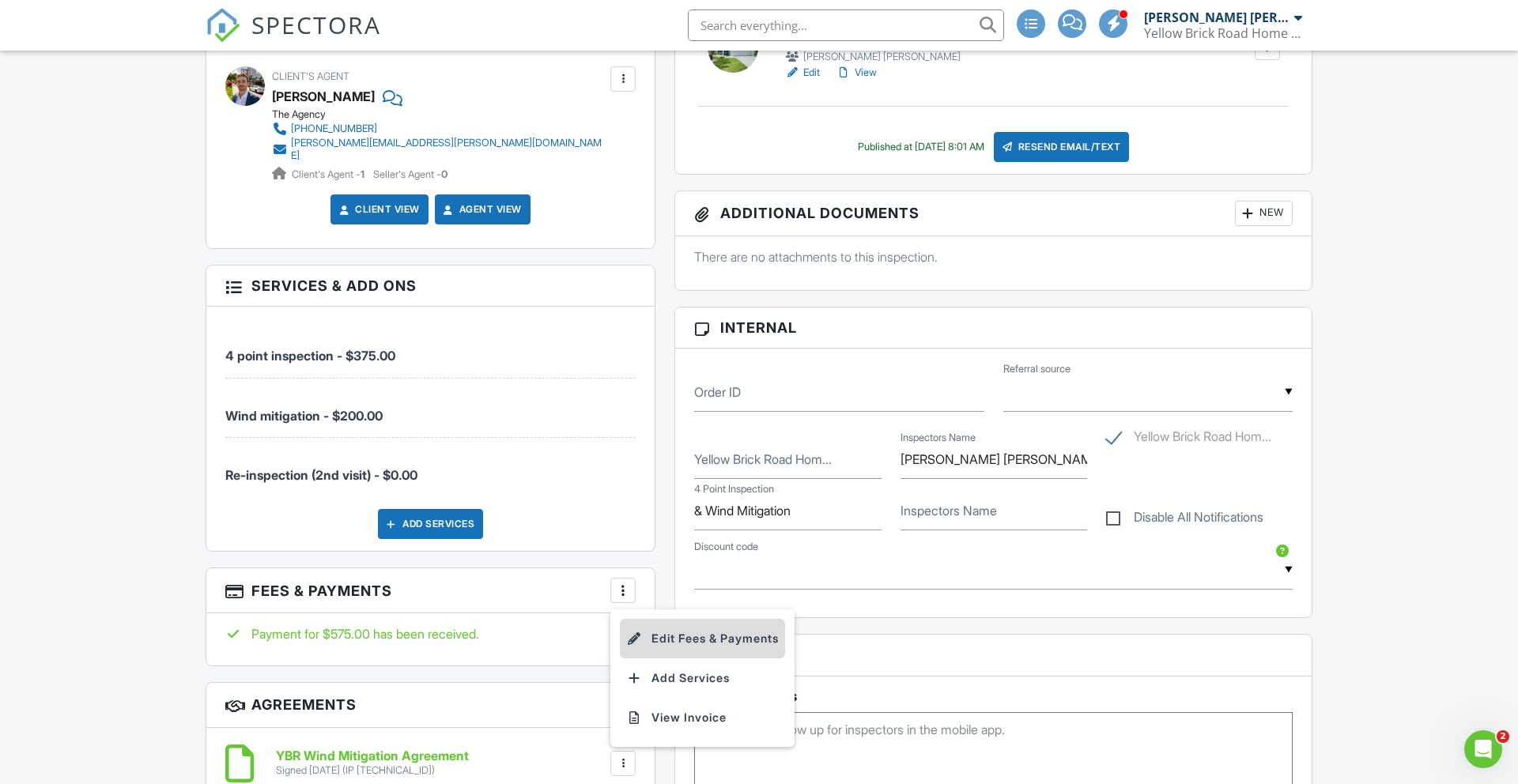
click at [672, 631] on li "Edit Fees & Payments" at bounding box center [702, 639] width 165 height 40
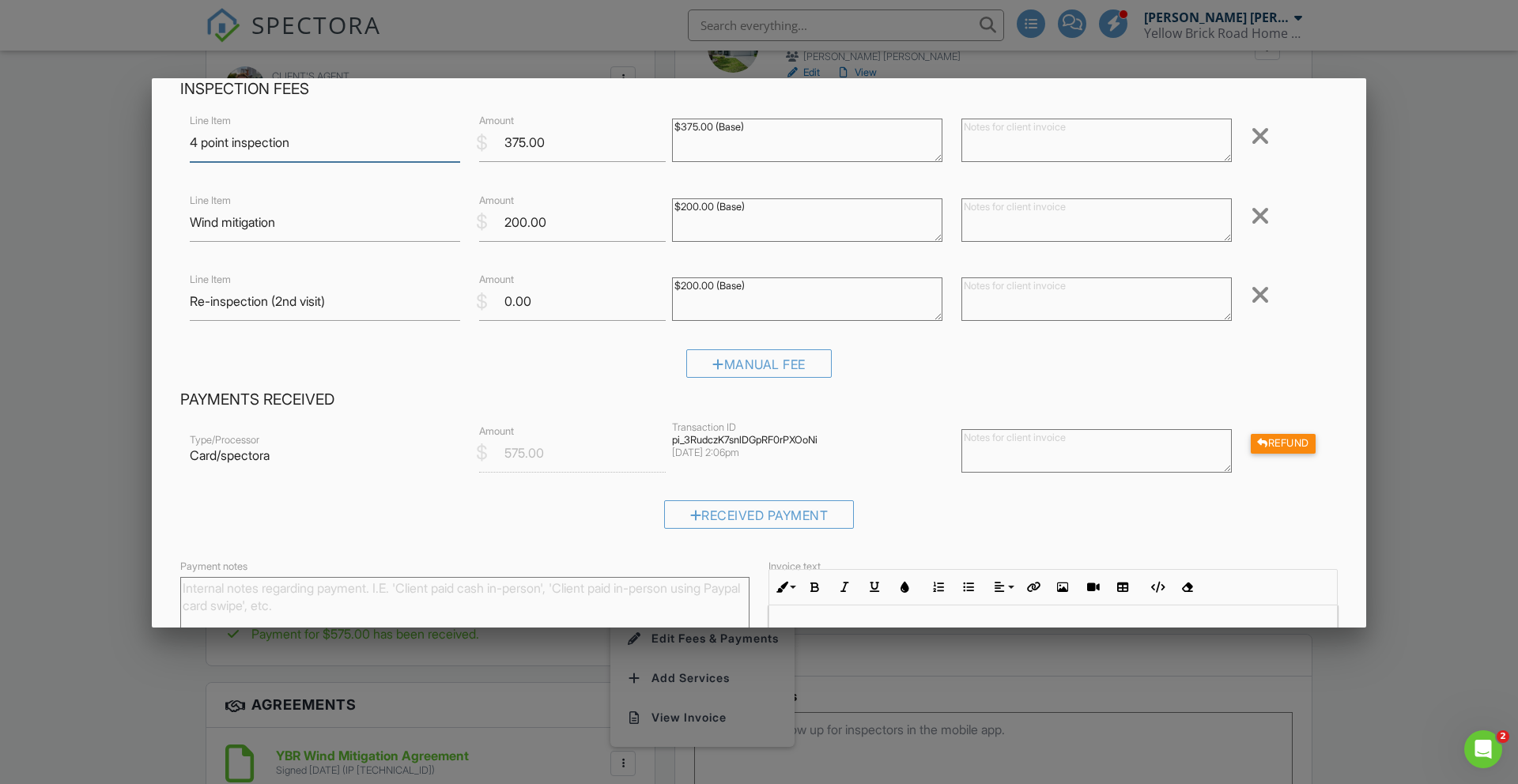
scroll to position [67, 0]
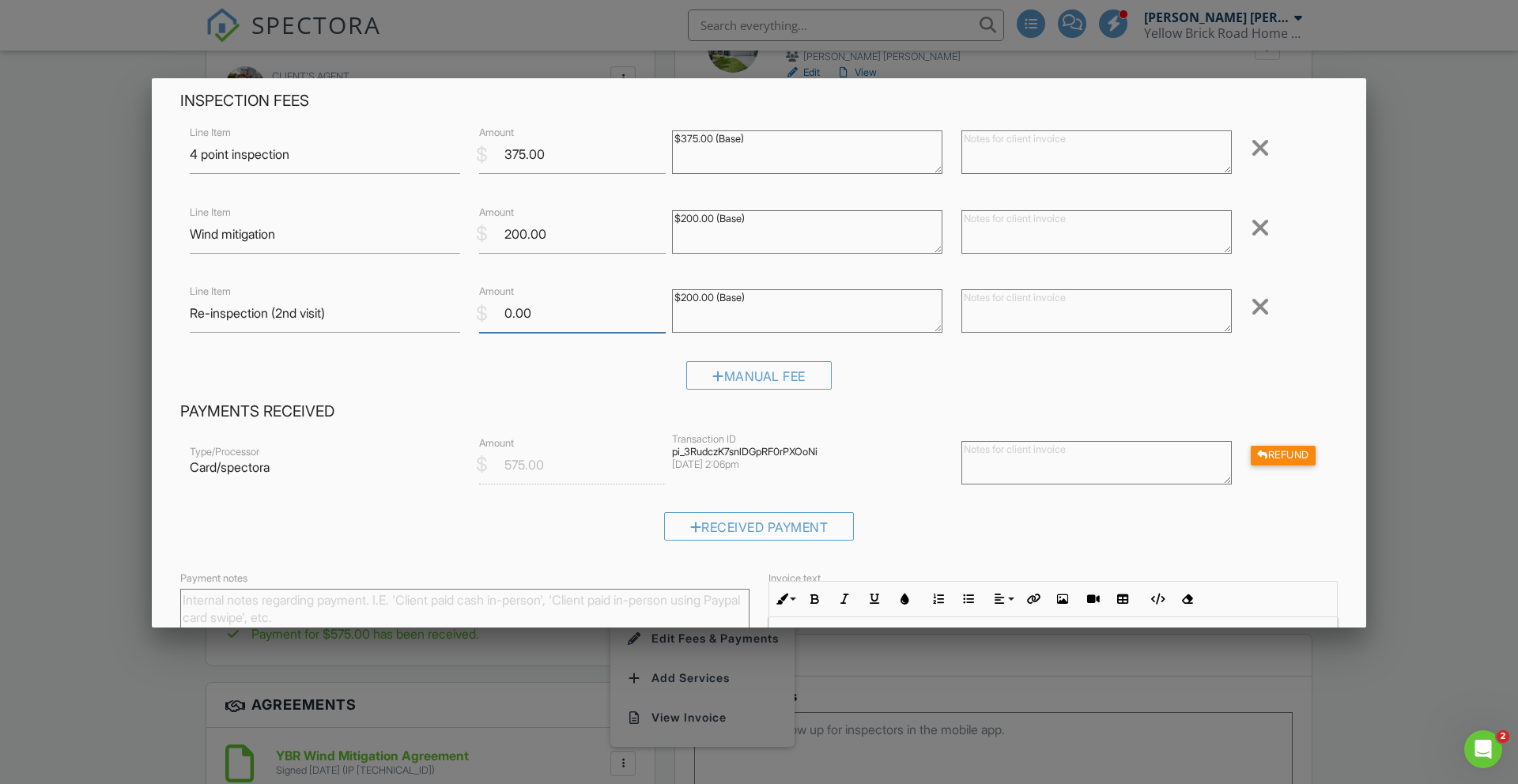
click at [512, 316] on input "0.00" at bounding box center [572, 313] width 186 height 39
click at [504, 314] on input "0.00" at bounding box center [572, 313] width 186 height 39
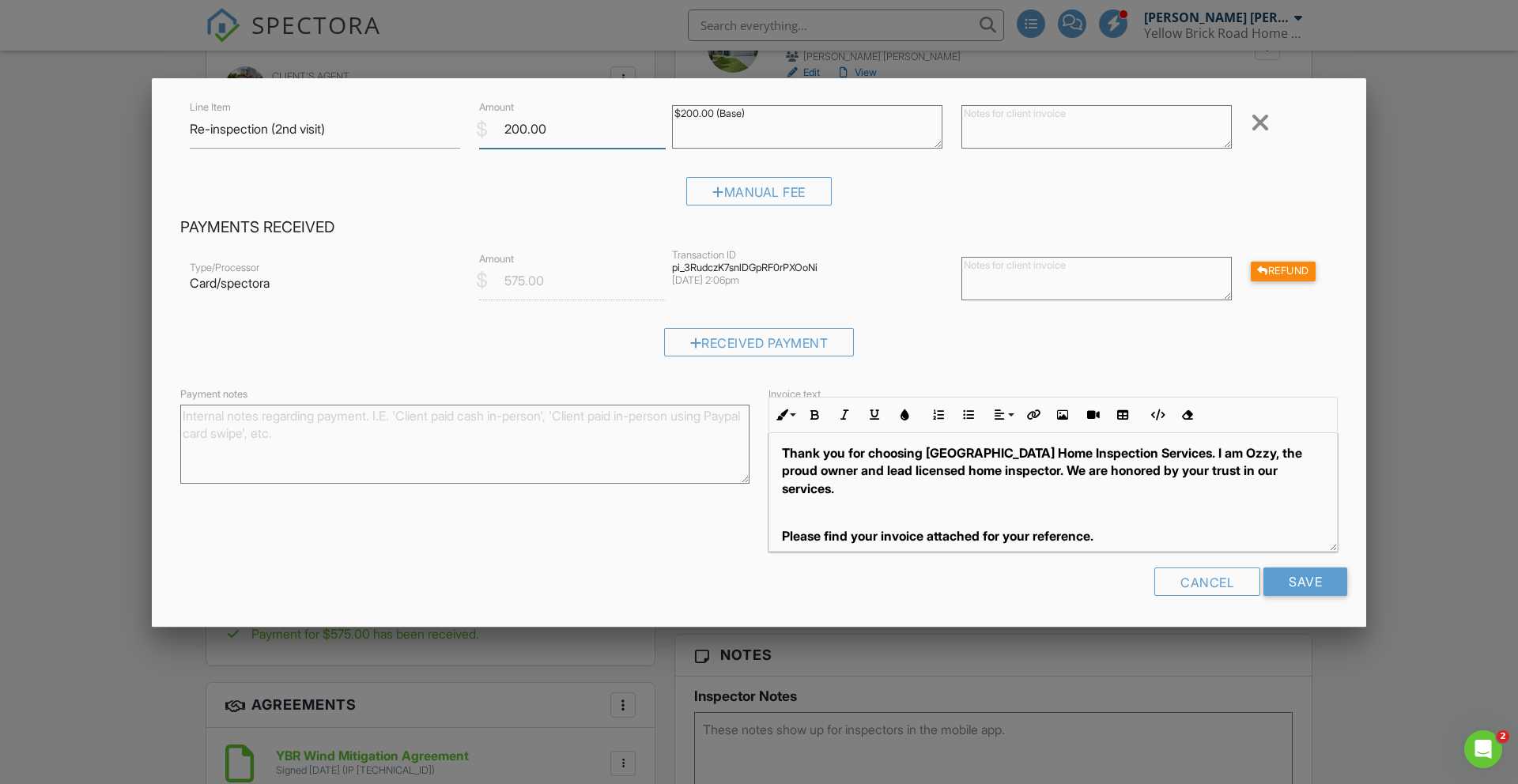
scroll to position [83, 0]
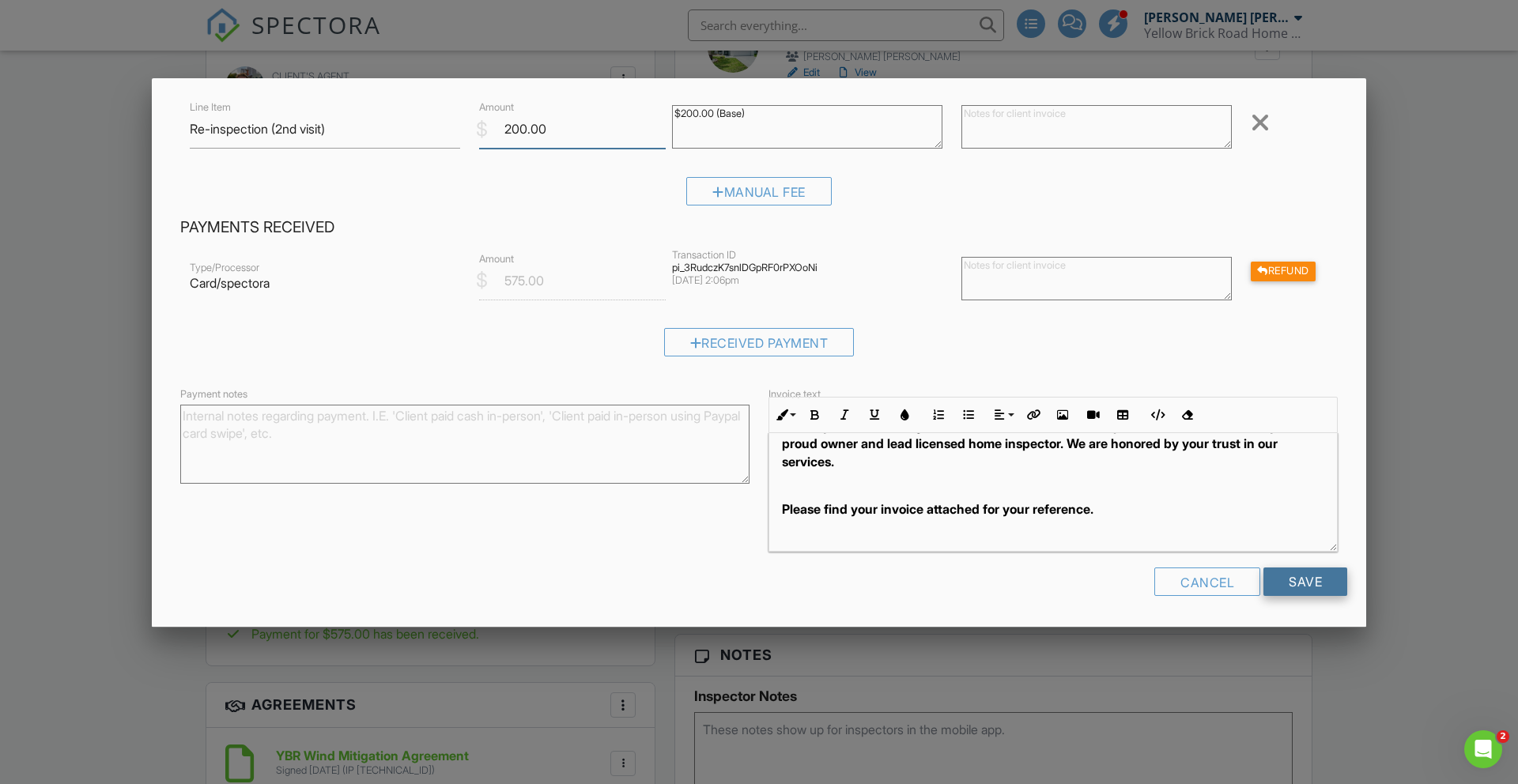
type input "200.00"
click at [1313, 586] on input "Save" at bounding box center [1305, 582] width 84 height 29
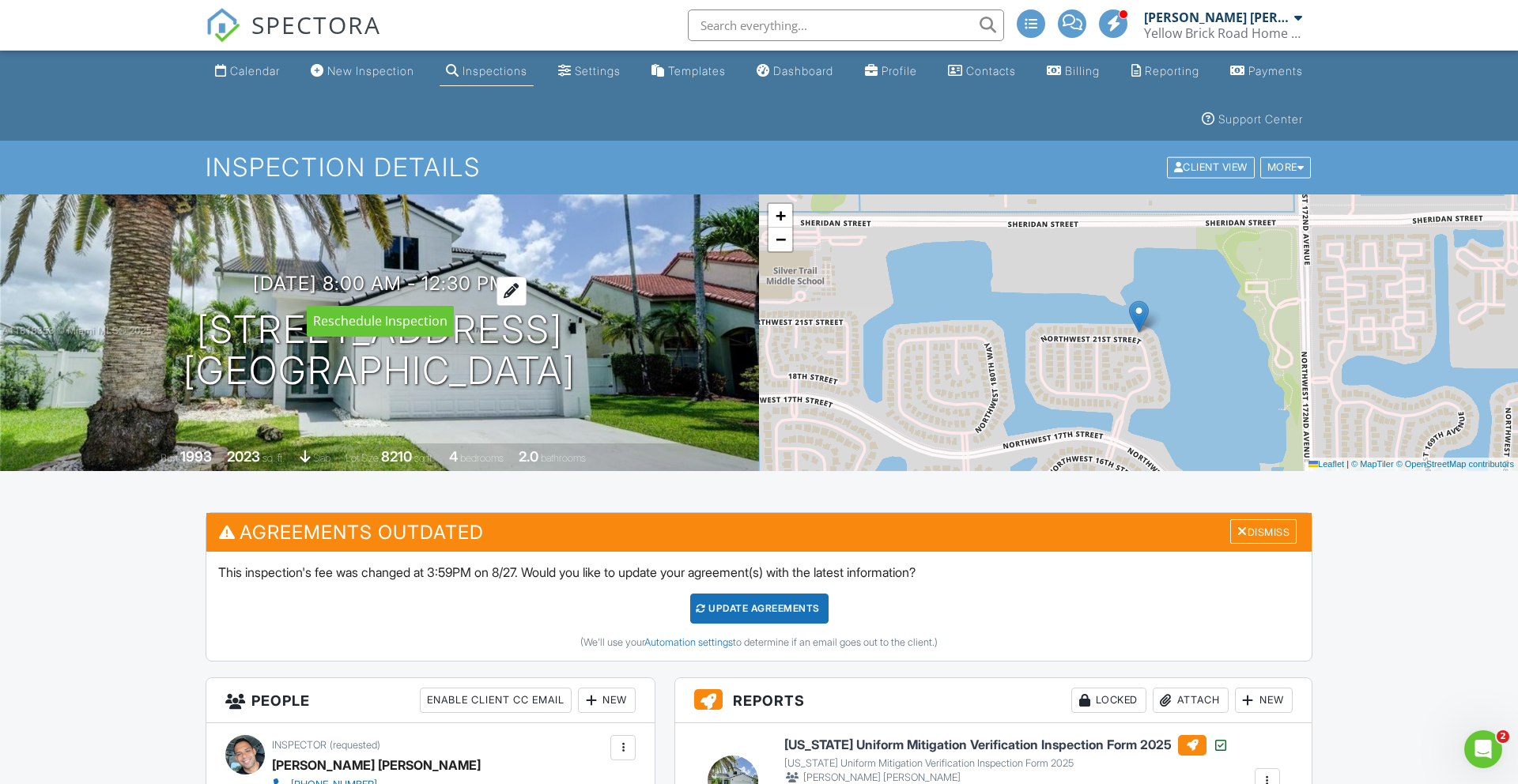
click at [527, 294] on div at bounding box center [512, 291] width 30 height 29
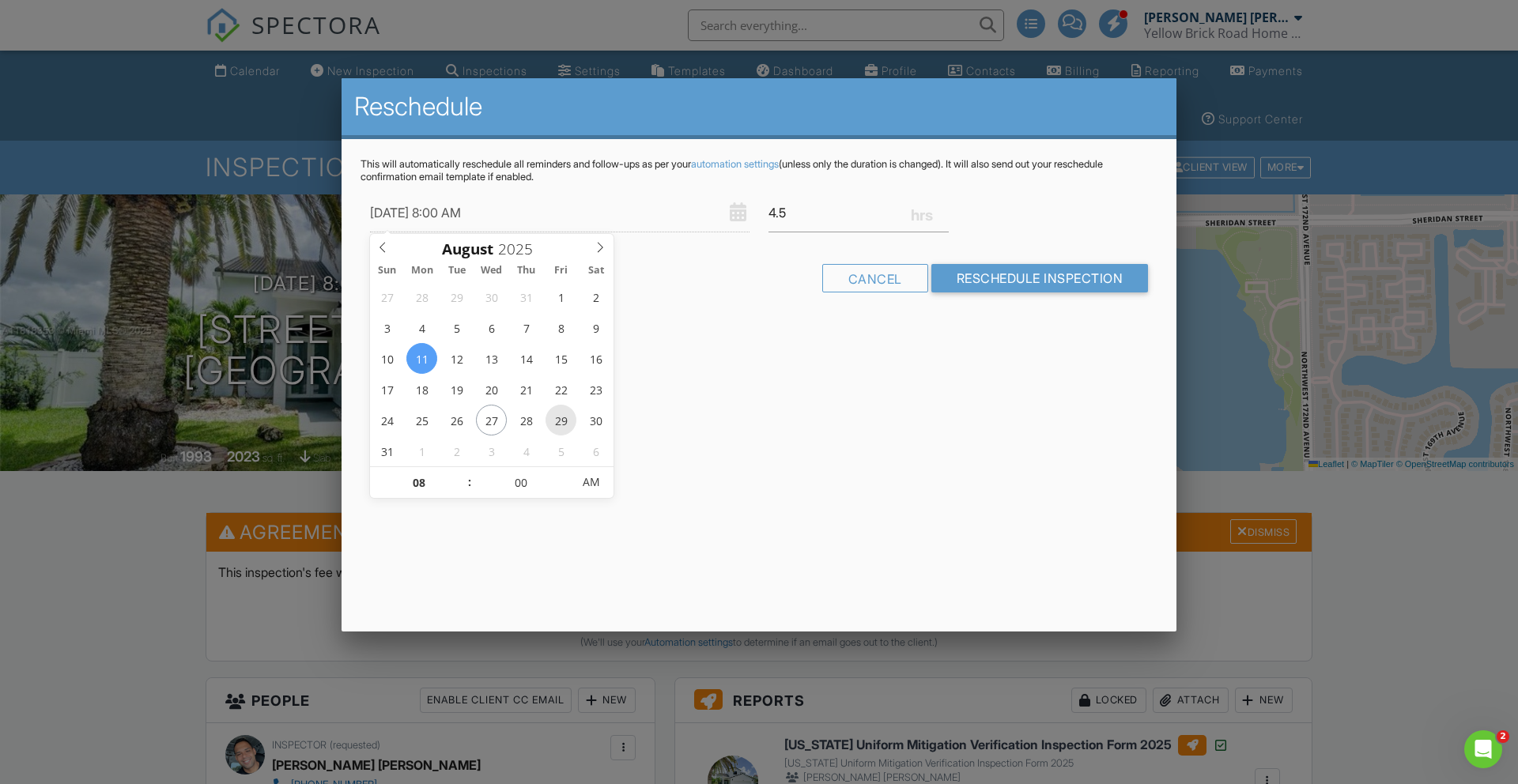
type input "08/29/2025 8:00 AM"
type input "09"
type input "08/29/2025 9:00 AM"
click at [461, 472] on span at bounding box center [462, 475] width 11 height 16
type input "10"
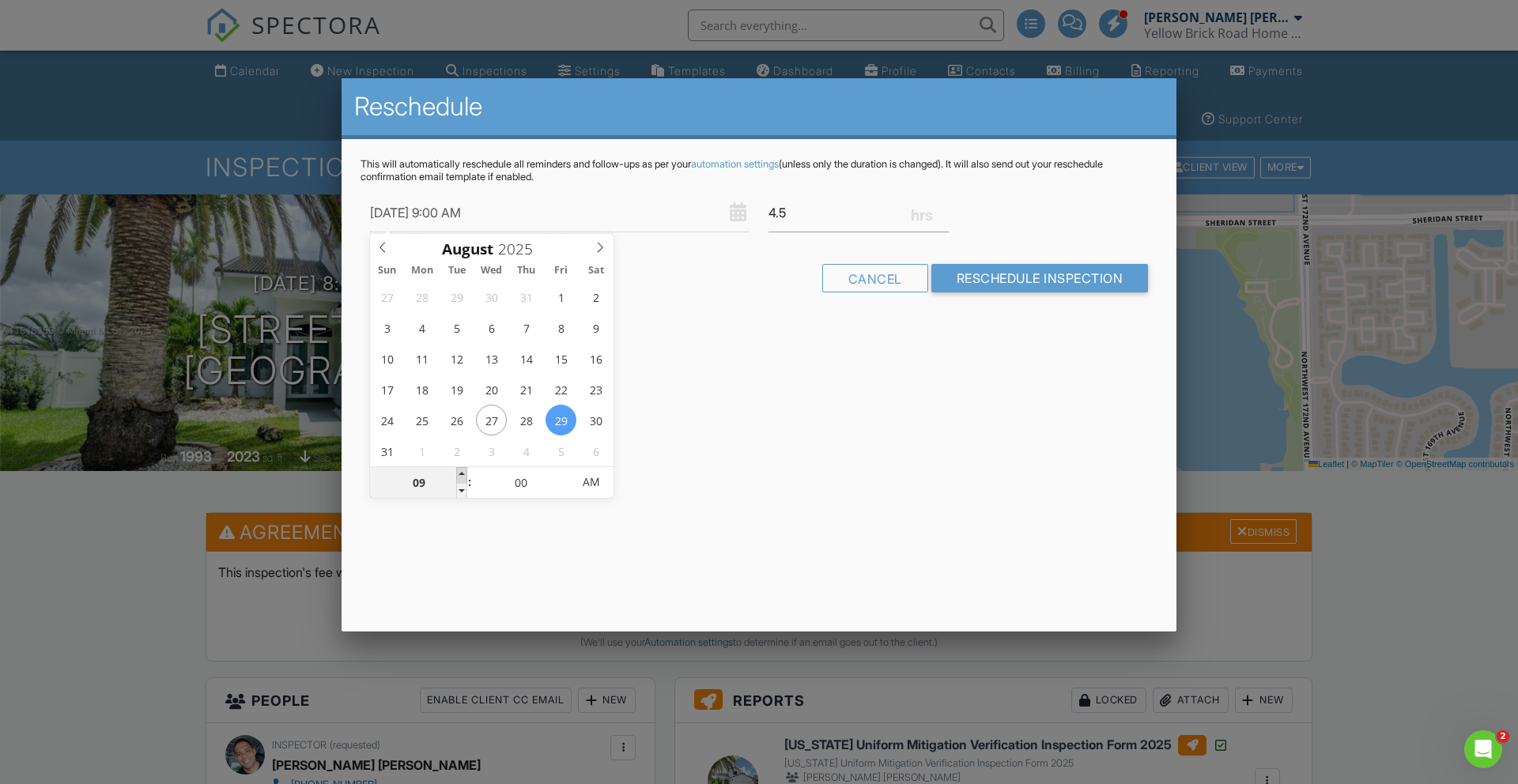
type input "08/29/2025 10:00 AM"
click at [461, 472] on span at bounding box center [462, 475] width 11 height 16
click at [943, 220] on input "4.25" at bounding box center [859, 213] width 180 height 39
click at [943, 220] on input "4" at bounding box center [859, 213] width 180 height 39
click at [943, 220] on input "3.75" at bounding box center [859, 213] width 180 height 39
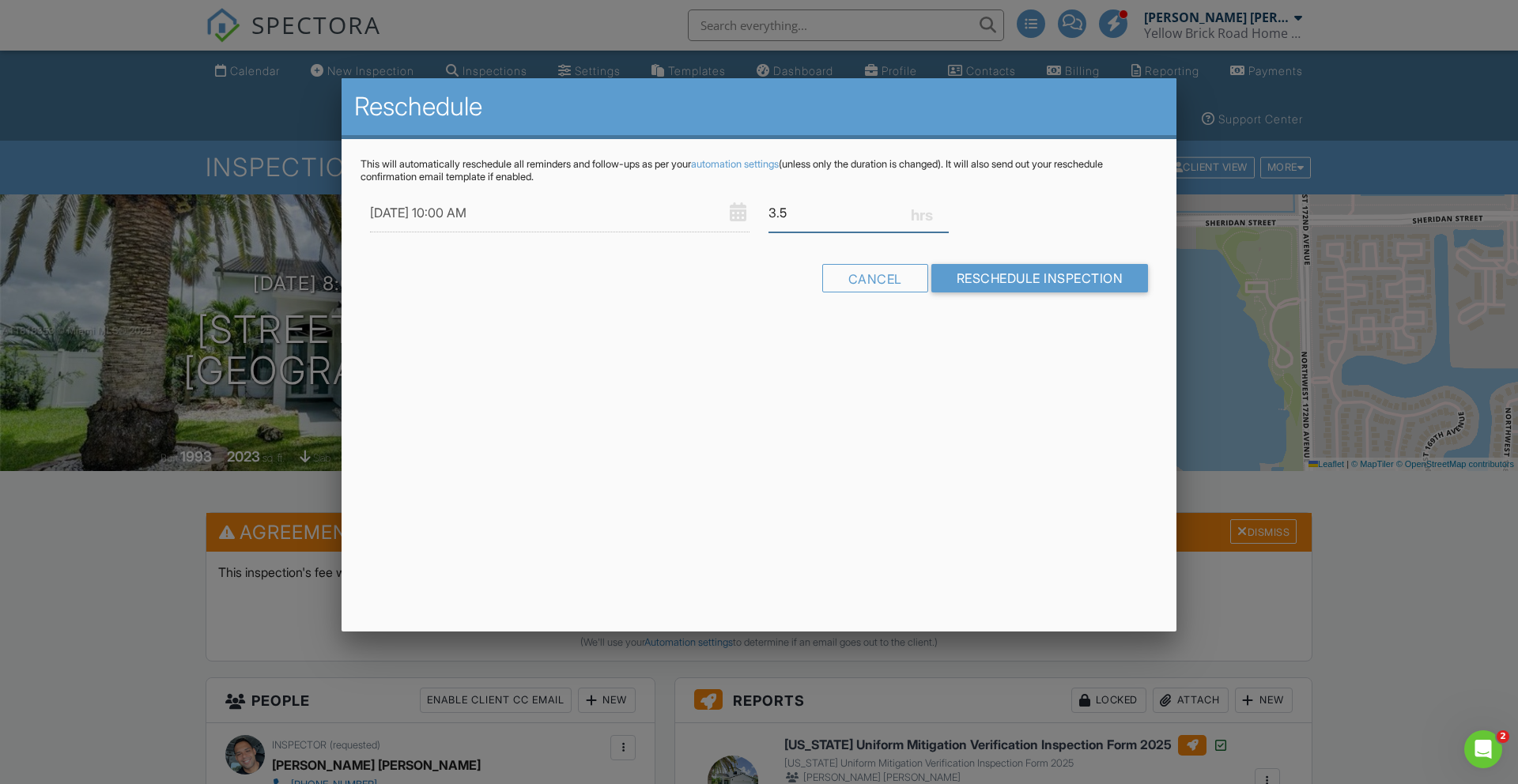
click at [943, 220] on input "3.5" at bounding box center [859, 213] width 180 height 39
click at [943, 220] on input "3.25" at bounding box center [859, 213] width 180 height 39
click at [943, 220] on input "3" at bounding box center [859, 213] width 180 height 39
click at [943, 220] on input "2.75" at bounding box center [859, 213] width 180 height 39
click at [943, 220] on input "2.5" at bounding box center [859, 213] width 180 height 39
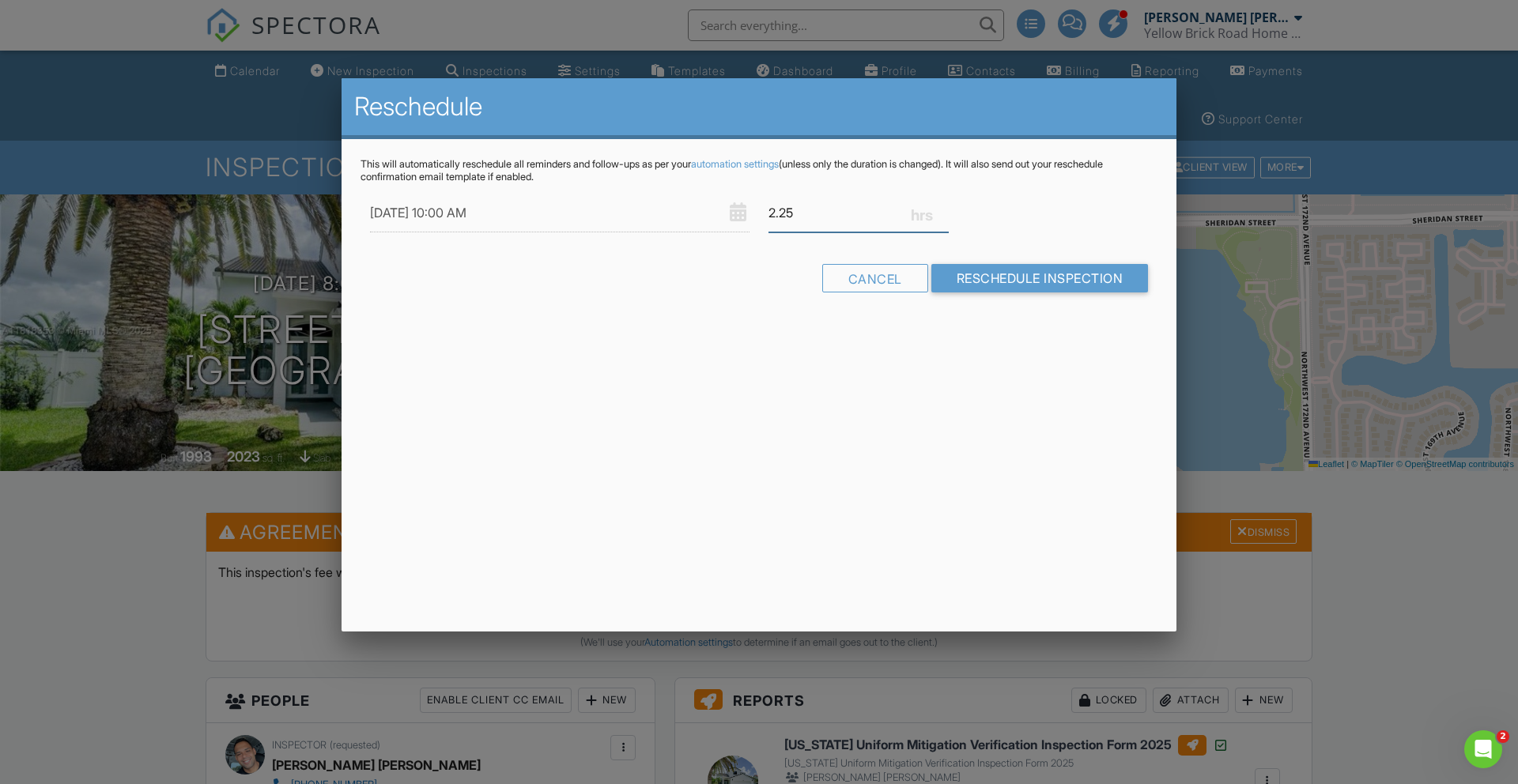
click at [943, 220] on input "2.25" at bounding box center [859, 213] width 180 height 39
type input "2"
click at [943, 220] on input "2" at bounding box center [859, 213] width 180 height 39
click at [962, 283] on input "Reschedule Inspection" at bounding box center [1040, 278] width 218 height 29
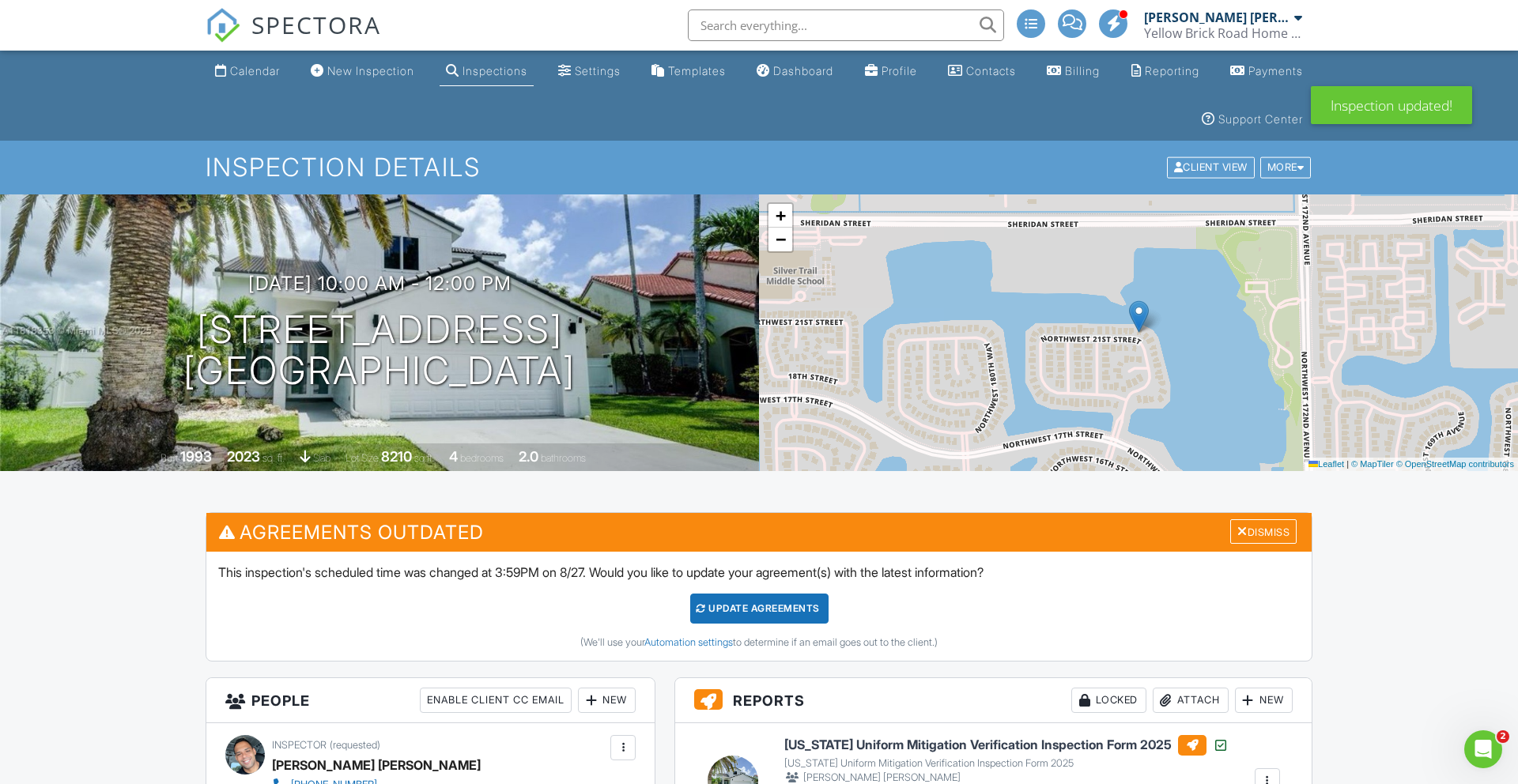
click at [743, 608] on div "Update Agreements" at bounding box center [759, 609] width 139 height 30
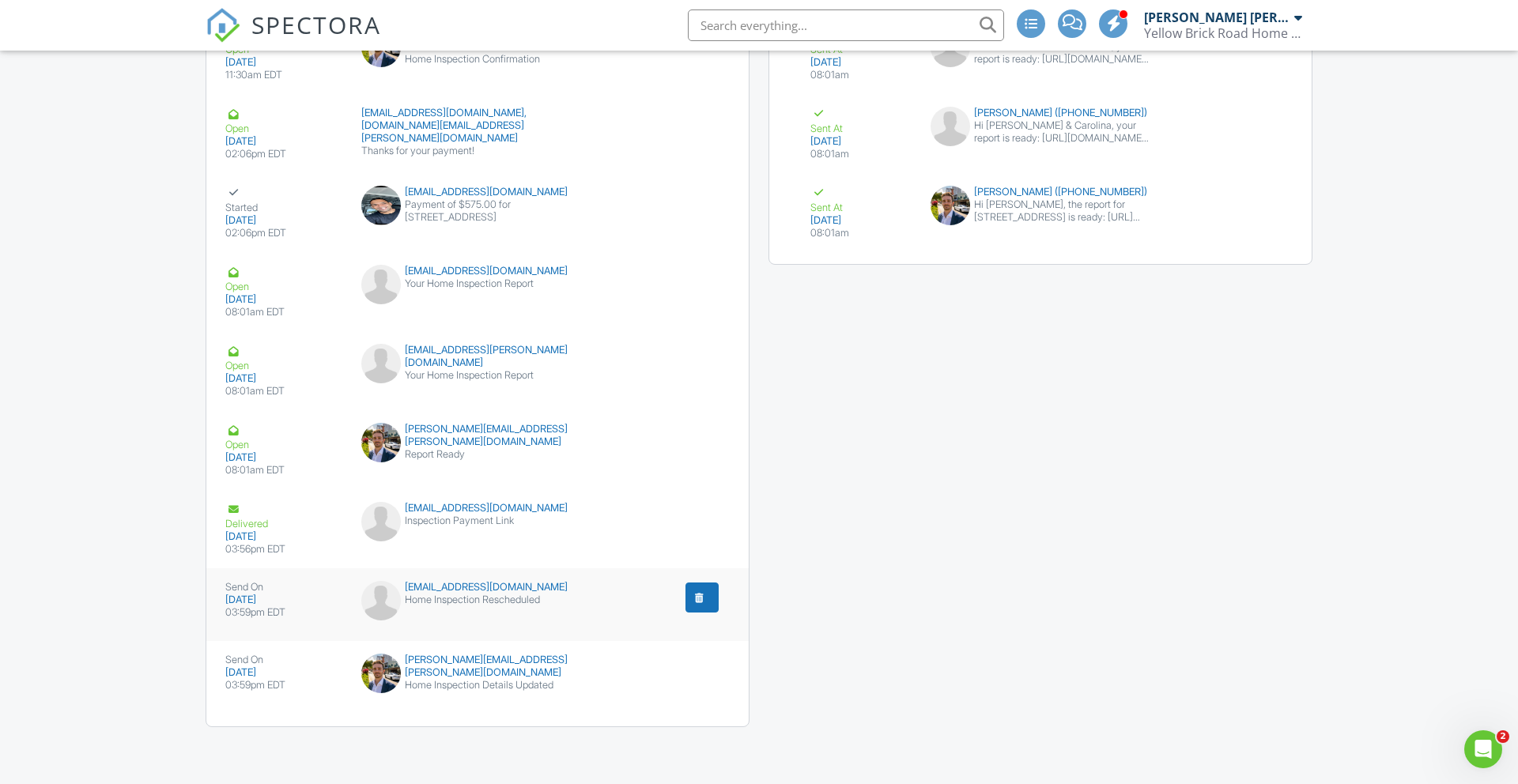
click at [558, 592] on div "robertog@rocagb.com Home Inspection Rescheduled" at bounding box center [478, 605] width 253 height 48
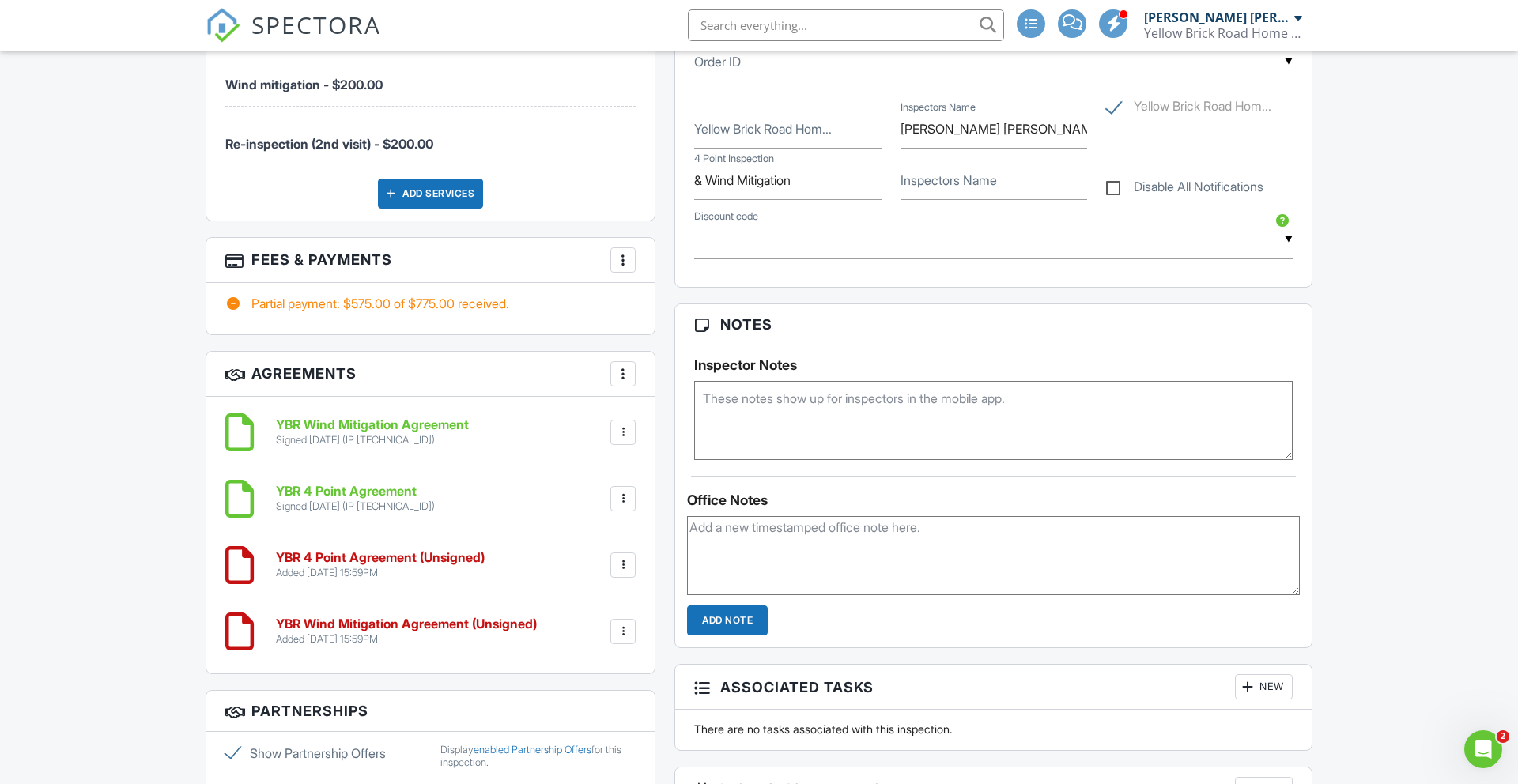
scroll to position [1103, 0]
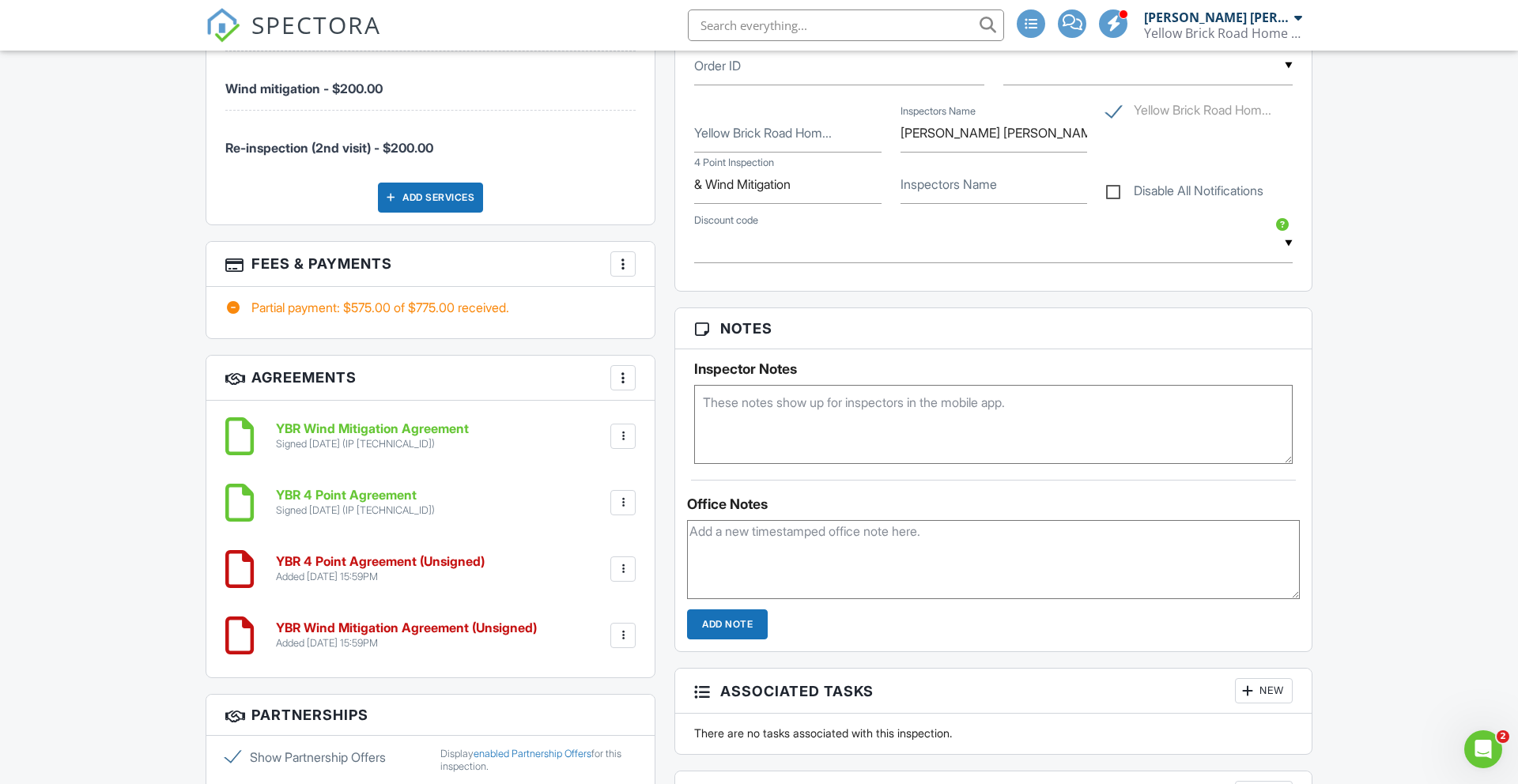
click at [632, 625] on div at bounding box center [623, 636] width 25 height 25
click at [573, 754] on li "Delete" at bounding box center [581, 759] width 90 height 40
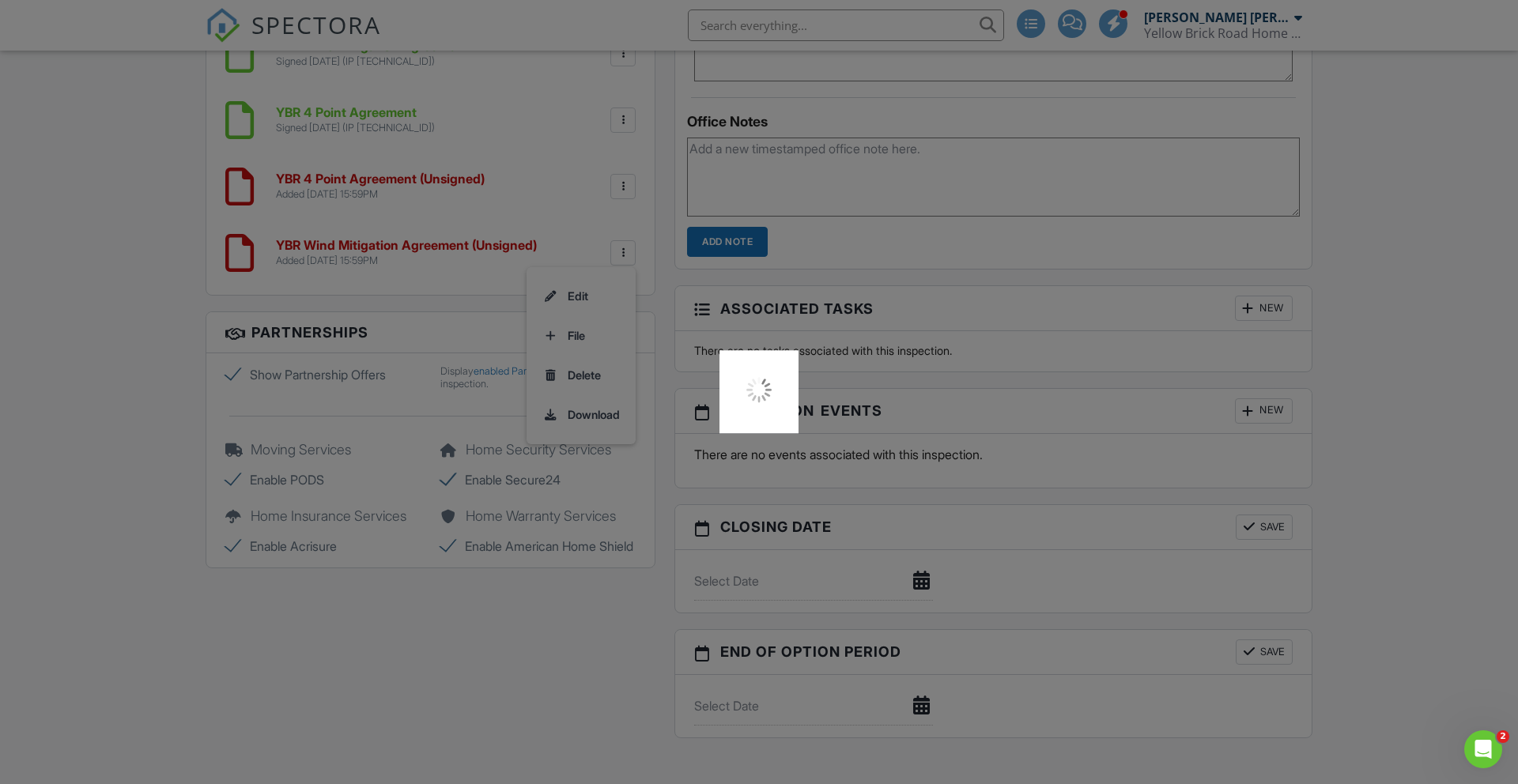
scroll to position [1667, 0]
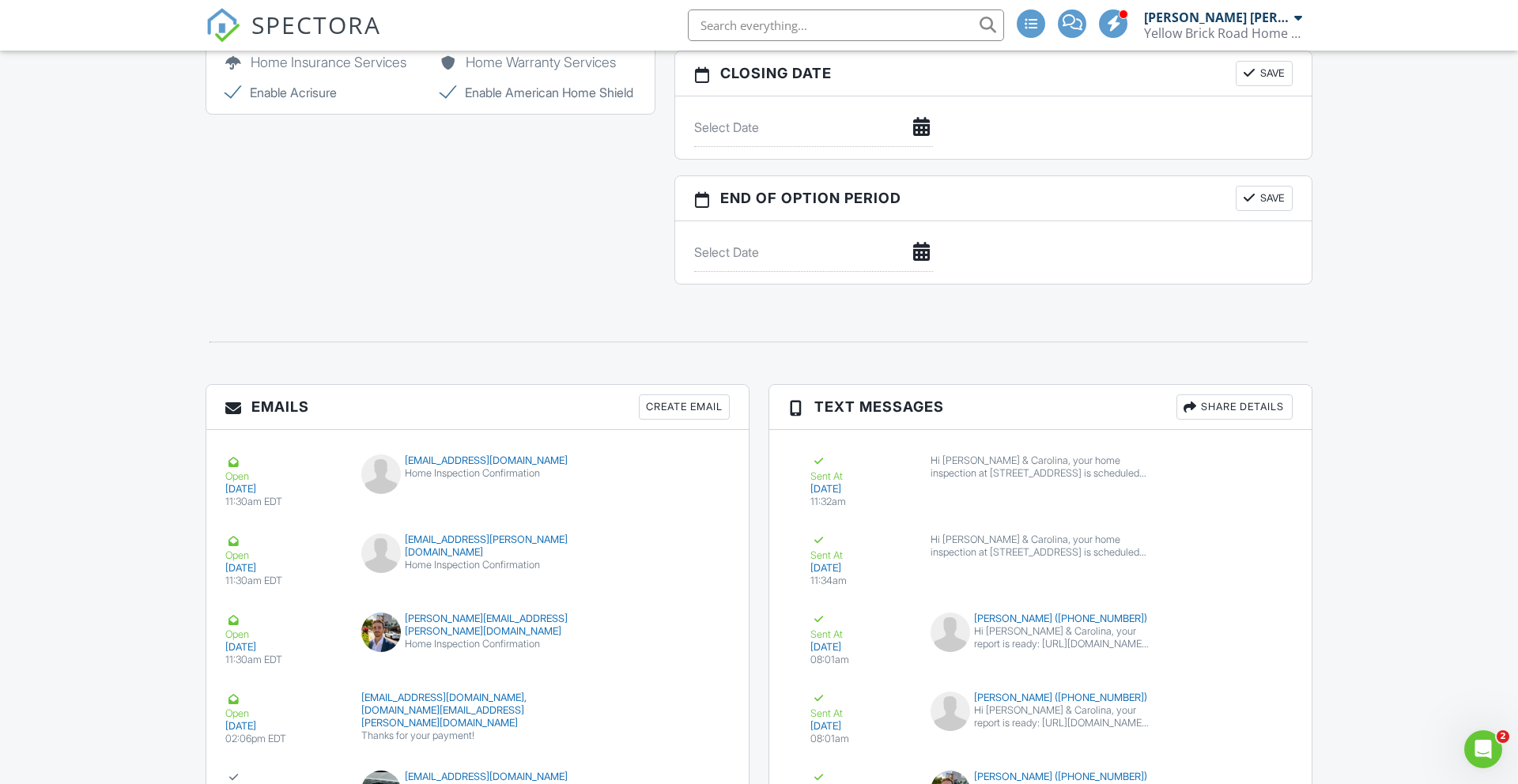
scroll to position [1864, 0]
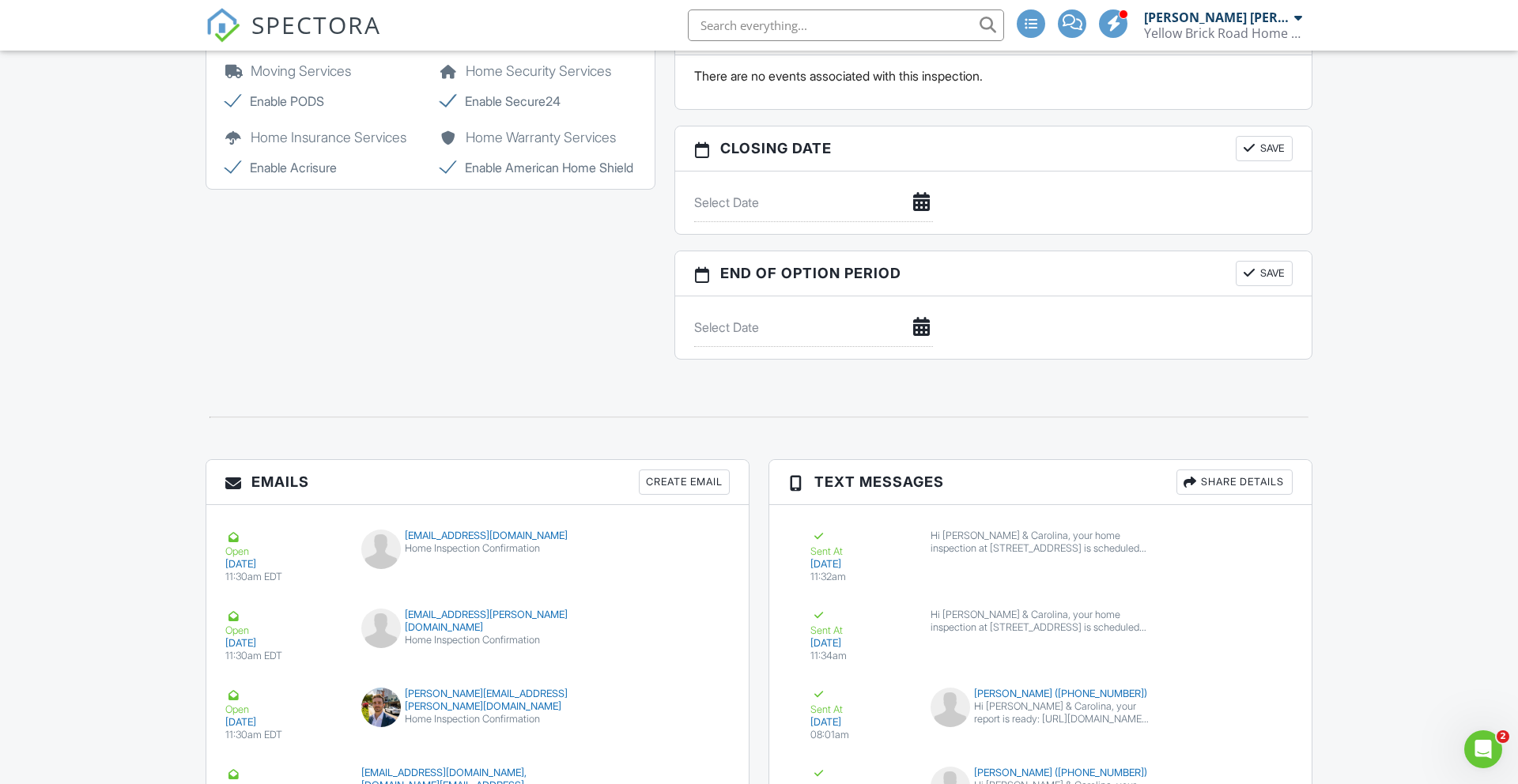
click at [1208, 485] on div "Share Details" at bounding box center [1235, 482] width 116 height 25
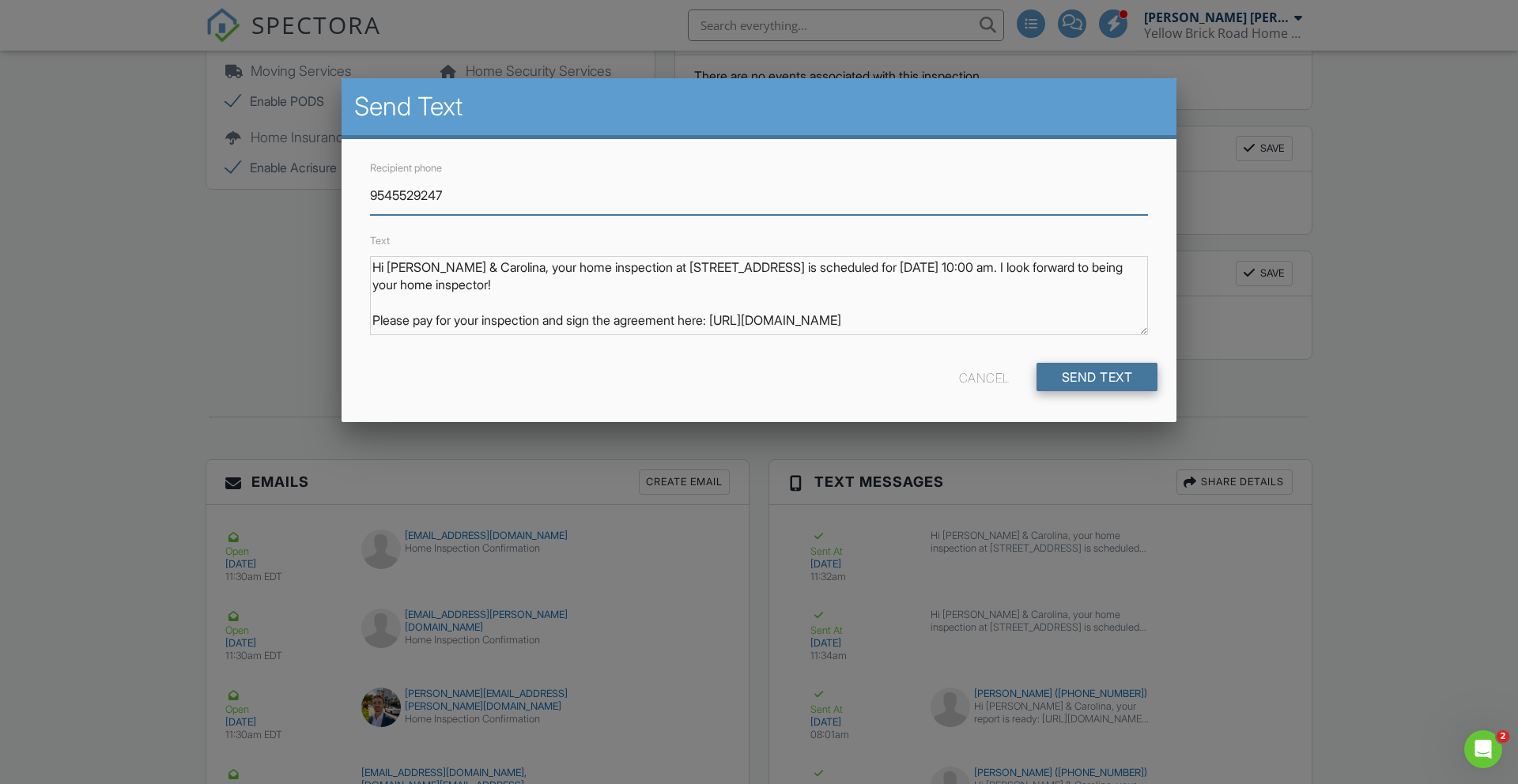
type input "9545529247"
click at [1087, 386] on input "Send Text" at bounding box center [1097, 377] width 122 height 29
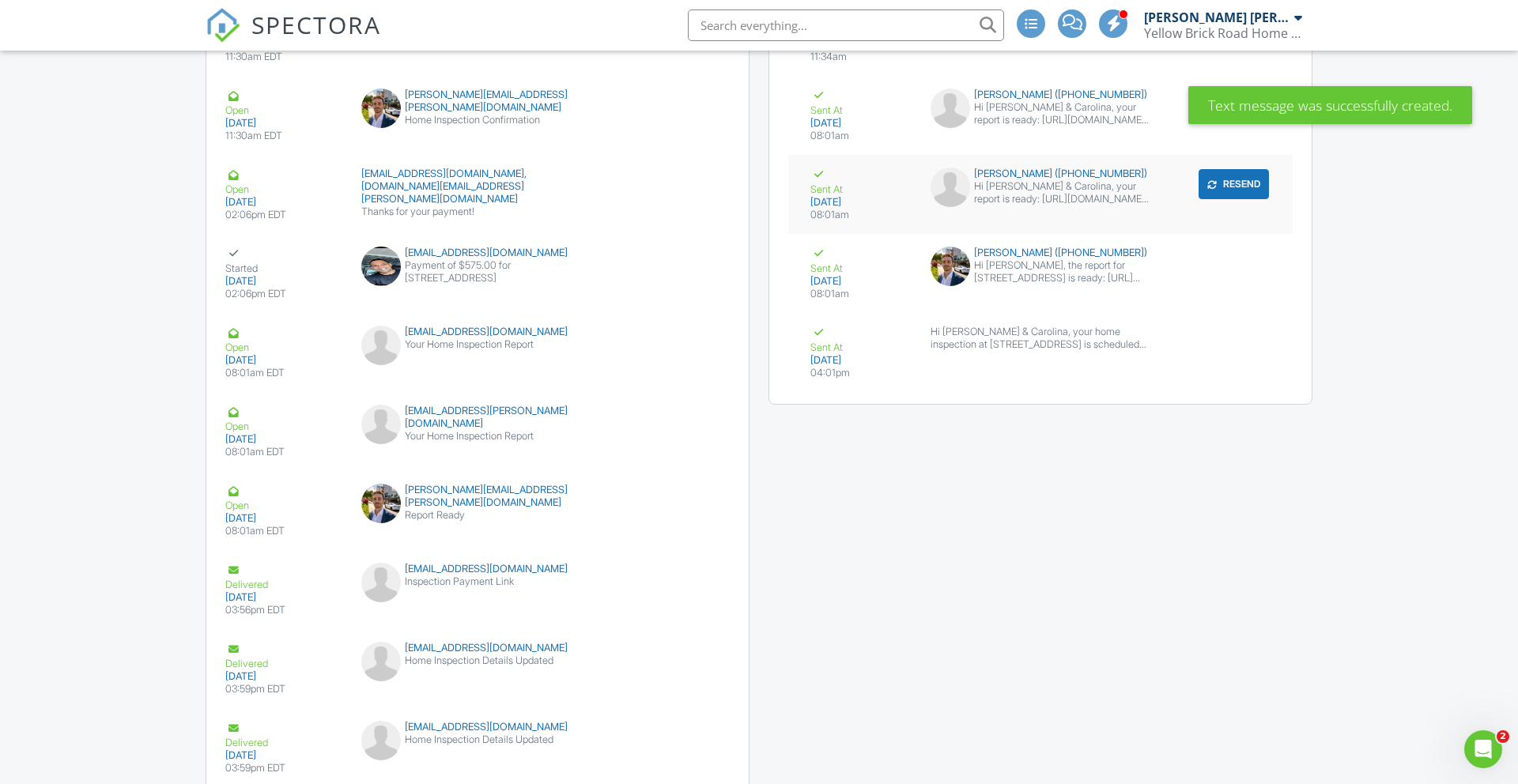
scroll to position [2695, 0]
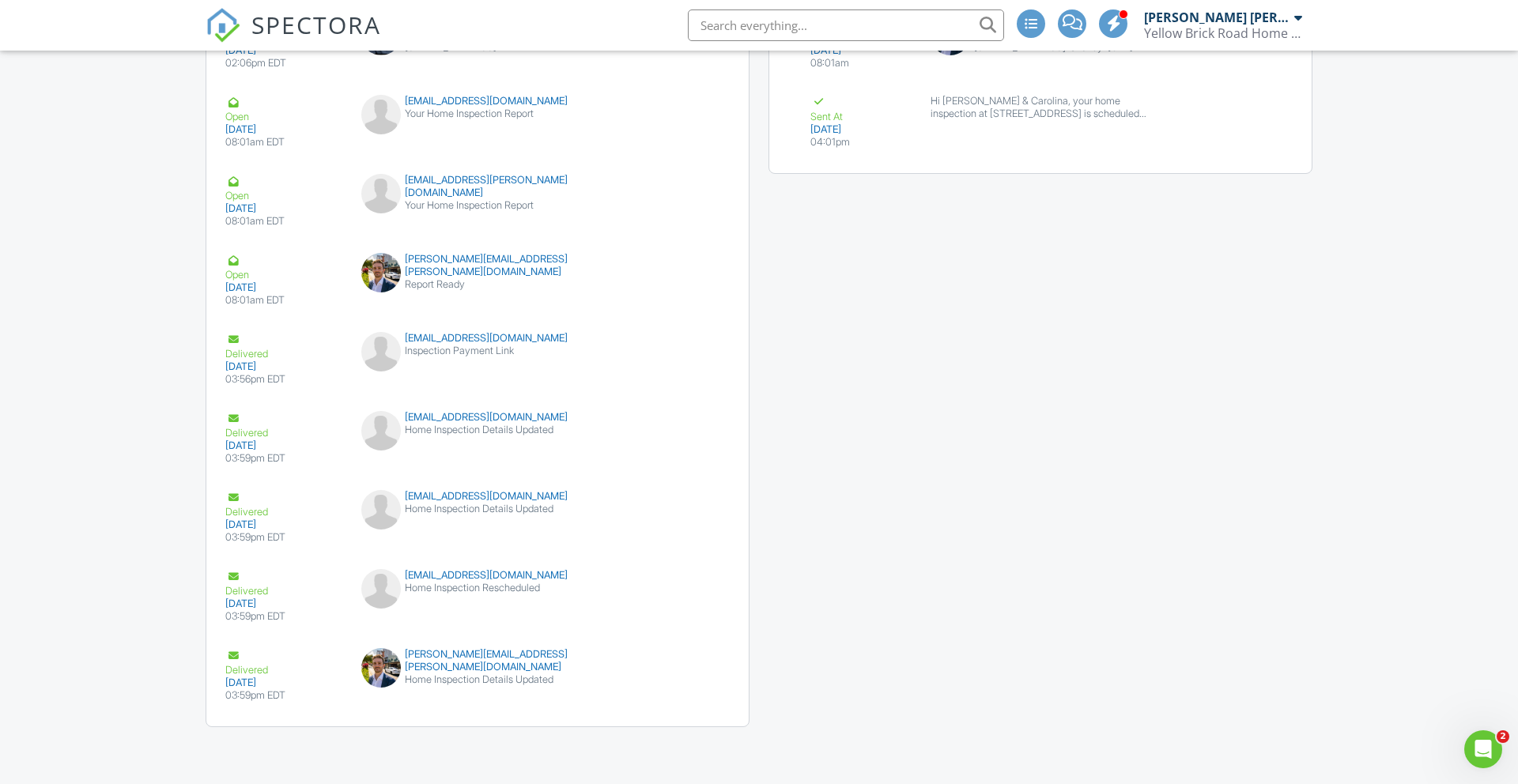
click at [1031, 349] on div "Emails Create Email Open [DATE] 11:30am EDT [EMAIL_ADDRESS][DOMAIN_NAME] Home I…" at bounding box center [759, 186] width 1126 height 1114
